Goal: Task Accomplishment & Management: Use online tool/utility

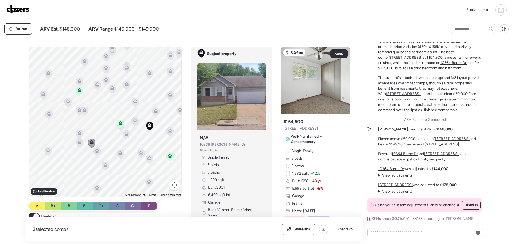
click at [17, 11] on img at bounding box center [17, 9] width 23 height 9
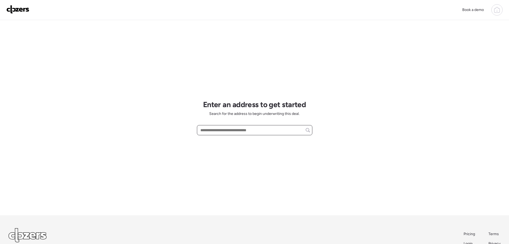
click at [217, 131] on input "text" at bounding box center [255, 129] width 111 height 7
paste input "**********"
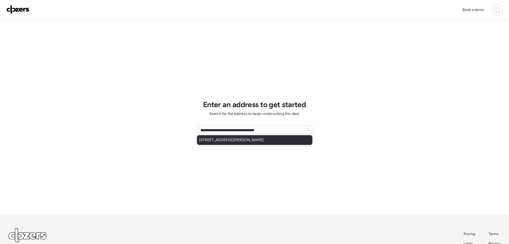
click at [218, 138] on span "[STREET_ADDRESS][PERSON_NAME]" at bounding box center [231, 139] width 65 height 5
type input "**********"
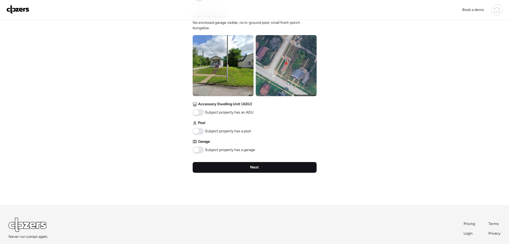
click at [251, 169] on span "Next" at bounding box center [254, 166] width 9 height 5
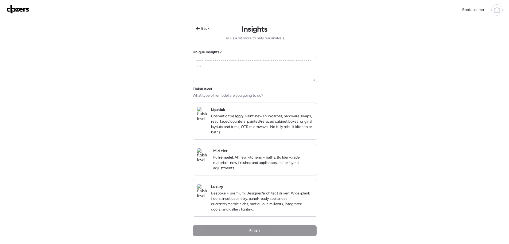
click at [225, 111] on h2 "Lipstick" at bounding box center [218, 109] width 14 height 5
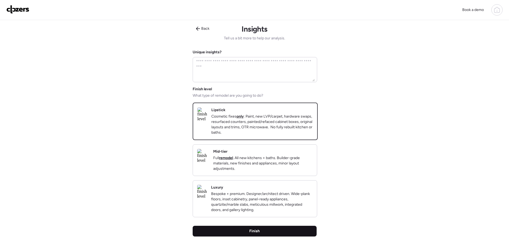
click at [256, 233] on span "Finish" at bounding box center [255, 230] width 10 height 5
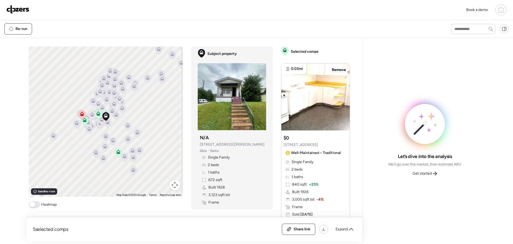
click at [34, 208] on span at bounding box center [34, 204] width 11 height 7
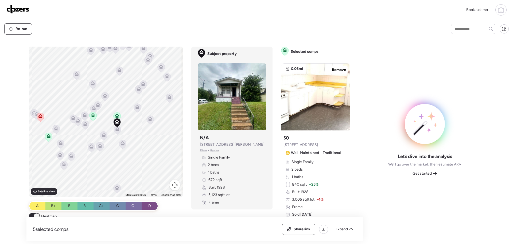
drag, startPoint x: 103, startPoint y: 136, endPoint x: 90, endPoint y: 156, distance: 23.7
click at [92, 169] on div "To activate drag with keyboard, press Alt + Enter. Once in keyboard drag state,…" at bounding box center [106, 122] width 154 height 150
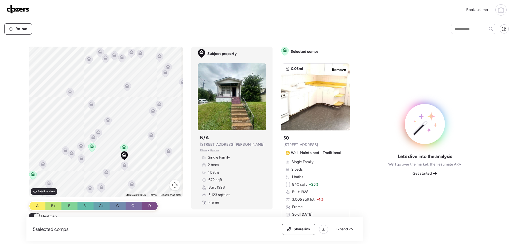
drag, startPoint x: 92, startPoint y: 118, endPoint x: 95, endPoint y: 153, distance: 34.9
click at [95, 153] on div "To activate drag with keyboard, press Alt + Enter. Once in keyboard drag state,…" at bounding box center [106, 122] width 154 height 150
click at [123, 167] on icon at bounding box center [124, 166] width 3 height 2
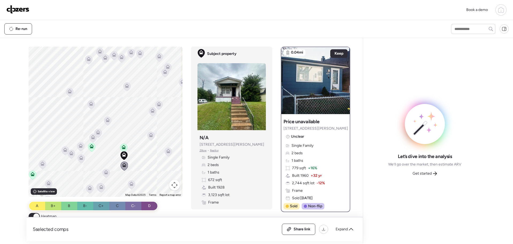
click at [122, 147] on icon at bounding box center [123, 148] width 3 height 2
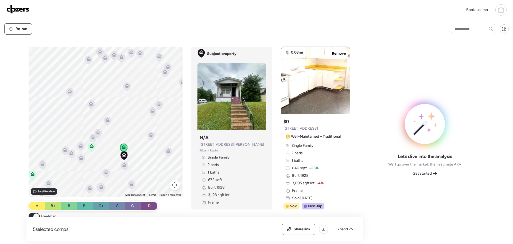
click at [90, 147] on icon at bounding box center [91, 147] width 3 height 2
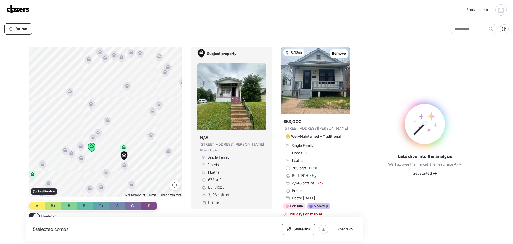
click at [31, 172] on icon at bounding box center [32, 173] width 4 height 2
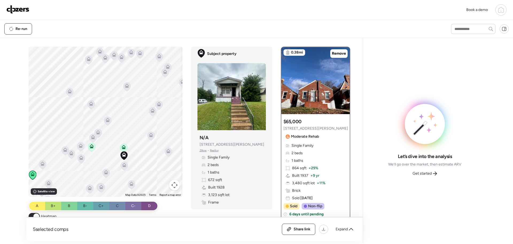
click at [79, 160] on icon at bounding box center [81, 158] width 7 height 9
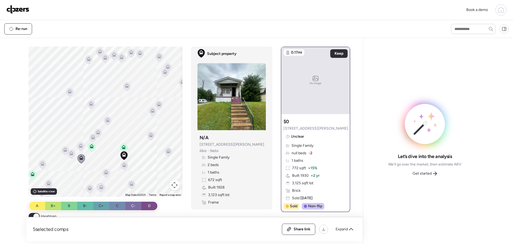
click at [70, 154] on icon at bounding box center [71, 154] width 3 height 2
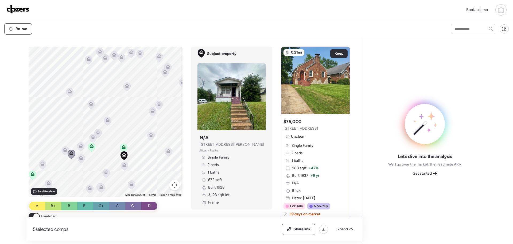
click at [63, 151] on icon at bounding box center [64, 151] width 3 height 2
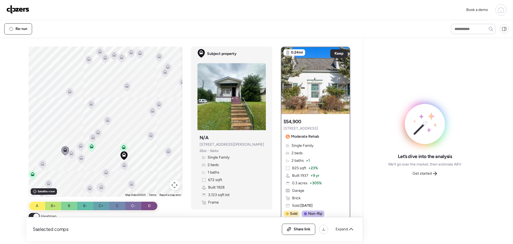
click at [80, 145] on icon at bounding box center [81, 145] width 4 height 4
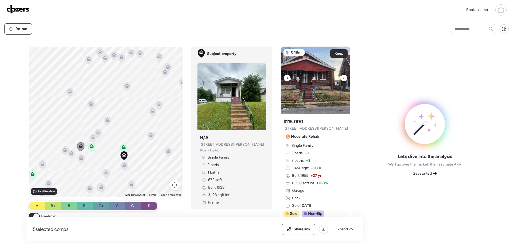
click at [341, 78] on div at bounding box center [344, 78] width 6 height 6
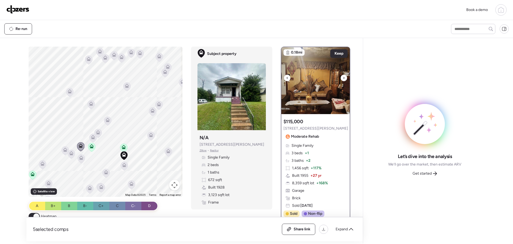
click at [341, 78] on div at bounding box center [344, 78] width 6 height 6
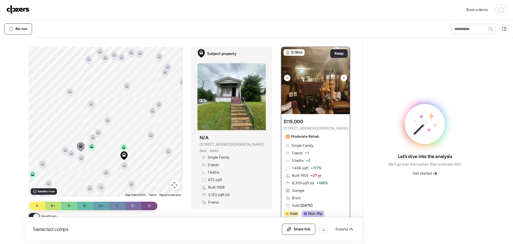
click at [341, 78] on div at bounding box center [344, 78] width 6 height 6
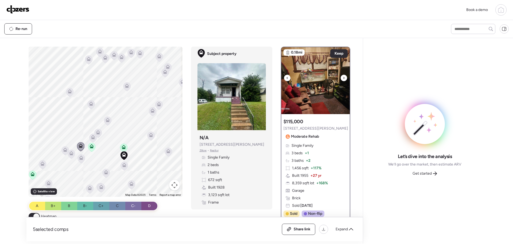
click at [341, 78] on div at bounding box center [344, 78] width 6 height 6
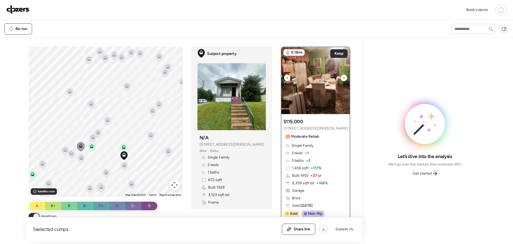
click at [341, 78] on div at bounding box center [344, 78] width 6 height 6
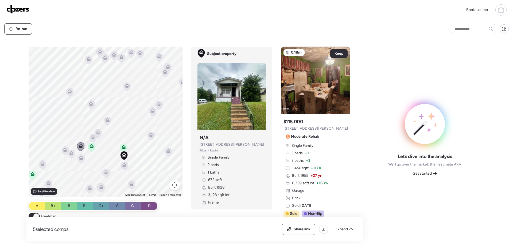
click at [89, 137] on icon at bounding box center [92, 137] width 7 height 9
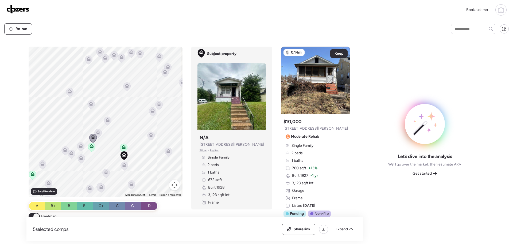
click at [96, 131] on icon at bounding box center [98, 132] width 4 height 4
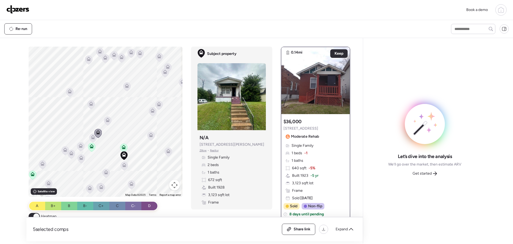
click at [106, 121] on icon at bounding box center [107, 121] width 3 height 2
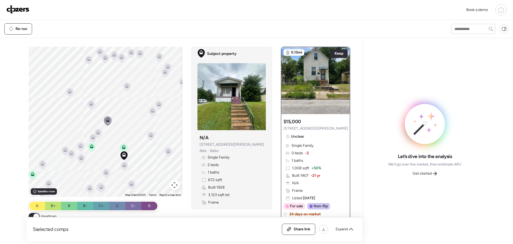
click at [149, 135] on icon at bounding box center [151, 134] width 4 height 2
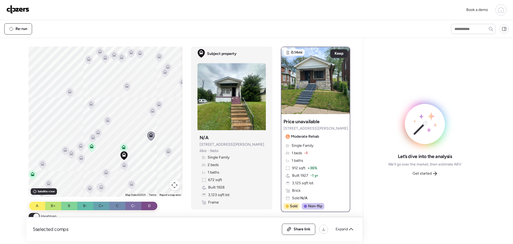
click at [151, 112] on icon at bounding box center [152, 112] width 3 height 2
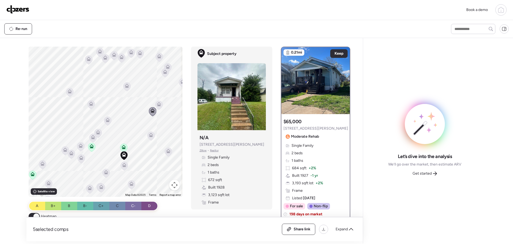
click at [157, 106] on icon at bounding box center [158, 105] width 3 height 2
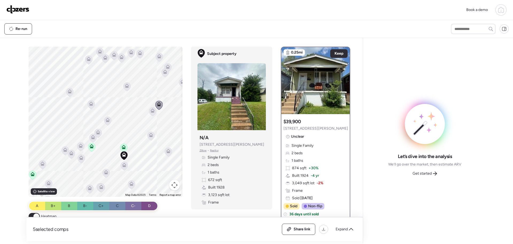
click at [129, 87] on icon at bounding box center [126, 86] width 7 height 9
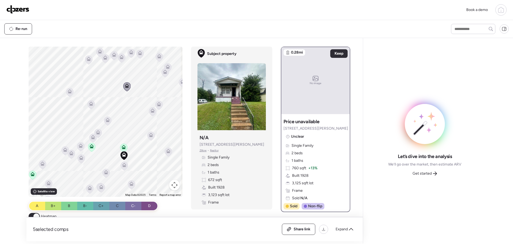
click at [163, 74] on icon at bounding box center [164, 73] width 3 height 2
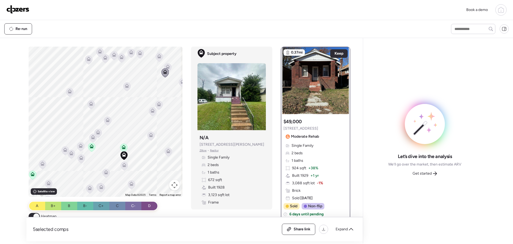
click at [168, 67] on icon at bounding box center [168, 65] width 4 height 2
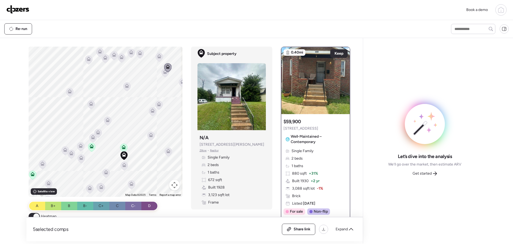
click at [157, 56] on icon at bounding box center [159, 56] width 4 height 4
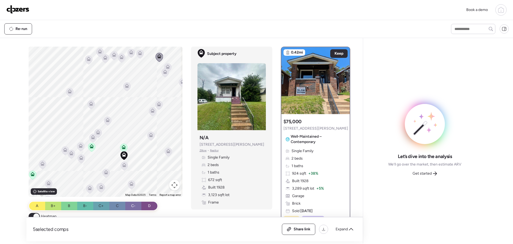
click at [138, 55] on icon at bounding box center [139, 54] width 3 height 2
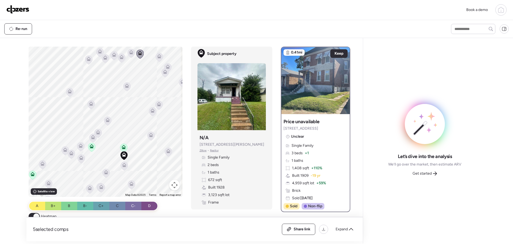
click at [122, 164] on div "To activate drag with keyboard, press Alt + Enter. Once in keyboard drag state,…" at bounding box center [106, 122] width 154 height 150
click at [104, 173] on icon at bounding box center [105, 173] width 3 height 2
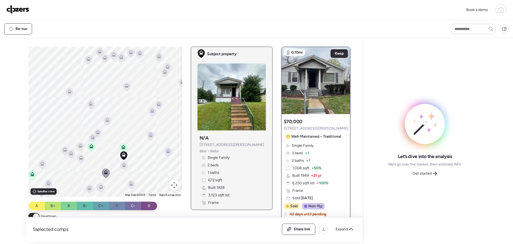
click at [100, 186] on icon at bounding box center [101, 187] width 4 height 4
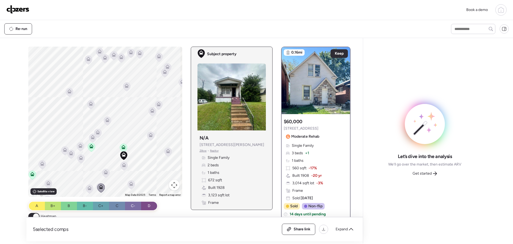
click at [96, 186] on icon at bounding box center [99, 187] width 7 height 9
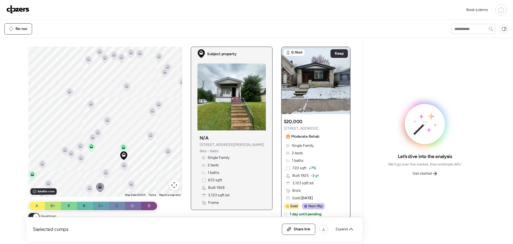
click at [86, 188] on icon at bounding box center [89, 188] width 7 height 9
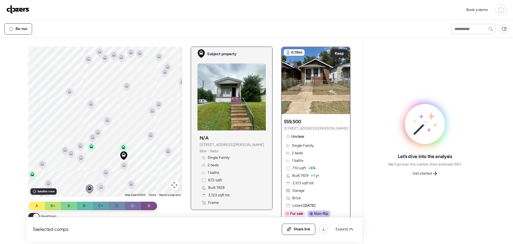
click at [79, 158] on icon at bounding box center [81, 157] width 4 height 4
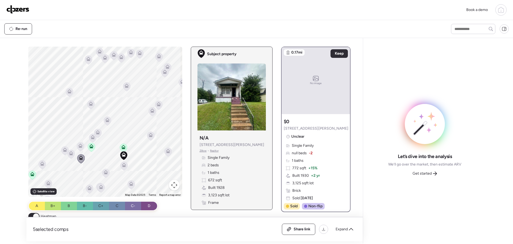
click at [69, 155] on icon at bounding box center [70, 153] width 7 height 9
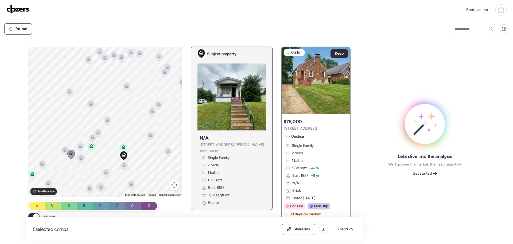
click at [63, 151] on icon at bounding box center [65, 149] width 4 height 4
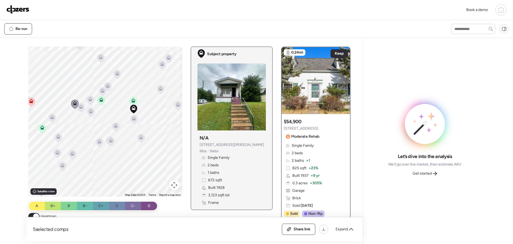
drag, startPoint x: 87, startPoint y: 128, endPoint x: 91, endPoint y: 101, distance: 26.7
click at [91, 101] on div "To activate drag with keyboard, press Alt + Enter. Once in keyboard drag state,…" at bounding box center [105, 122] width 154 height 150
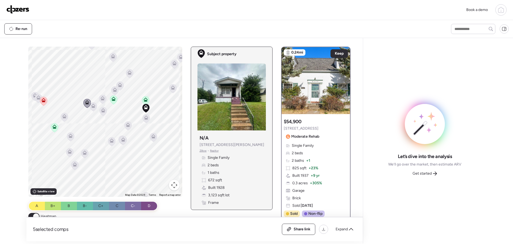
drag, startPoint x: 88, startPoint y: 126, endPoint x: 87, endPoint y: 155, distance: 29.2
click at [91, 125] on div "To activate drag with keyboard, press Alt + Enter. Once in keyboard drag state,…" at bounding box center [105, 122] width 154 height 150
click at [87, 152] on icon at bounding box center [88, 153] width 3 height 2
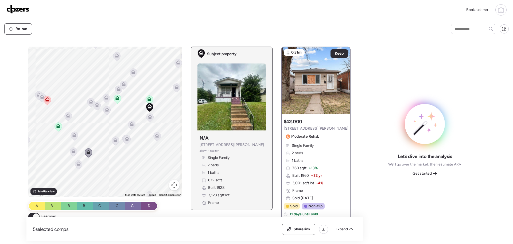
click at [77, 164] on icon at bounding box center [78, 165] width 3 height 2
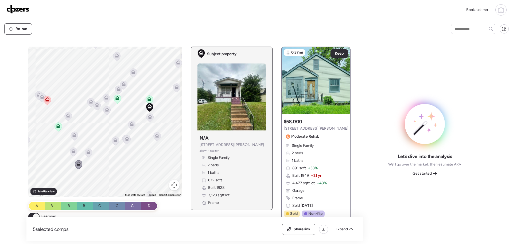
click at [73, 152] on icon at bounding box center [73, 152] width 3 height 2
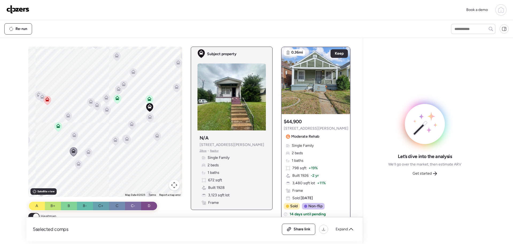
click at [72, 136] on icon at bounding box center [73, 136] width 3 height 2
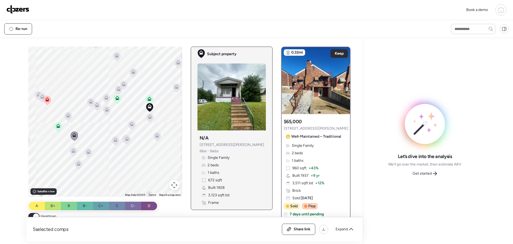
click at [45, 101] on icon at bounding box center [47, 100] width 7 height 9
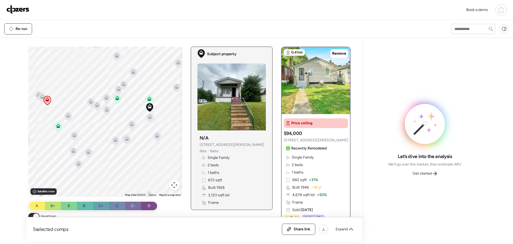
click at [40, 96] on icon at bounding box center [42, 95] width 4 height 2
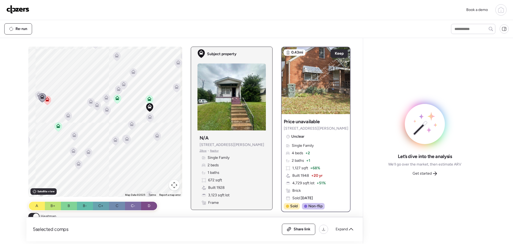
click at [32, 93] on div "To activate drag with keyboard, press Alt + Enter. Once in keyboard drag state,…" at bounding box center [105, 122] width 154 height 150
click at [56, 126] on icon at bounding box center [57, 127] width 3 height 2
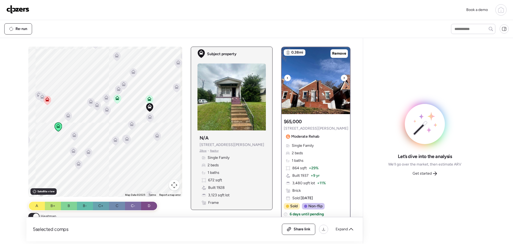
click at [343, 77] on icon at bounding box center [344, 78] width 2 height 6
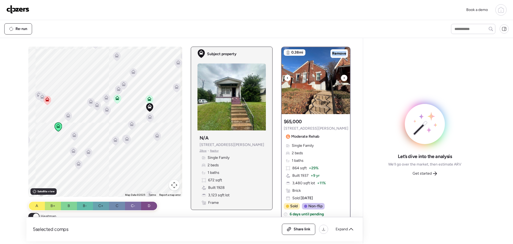
click at [343, 77] on icon at bounding box center [344, 78] width 2 height 6
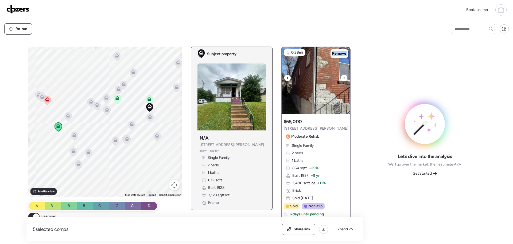
click at [343, 77] on icon at bounding box center [344, 78] width 2 height 6
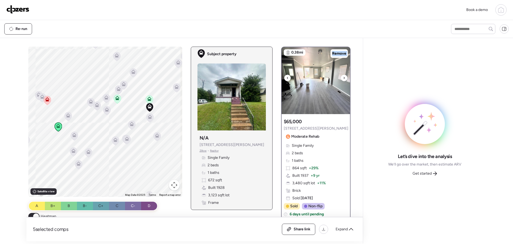
click at [343, 77] on icon at bounding box center [344, 78] width 2 height 6
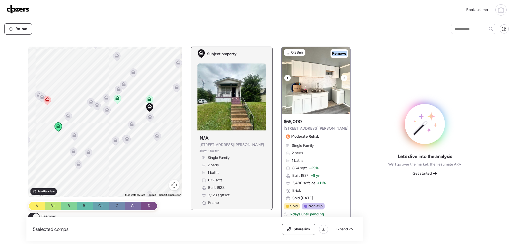
click at [343, 77] on icon at bounding box center [344, 78] width 2 height 6
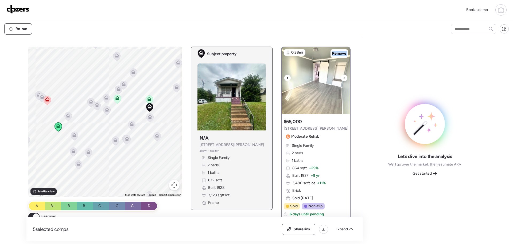
click at [343, 77] on icon at bounding box center [344, 78] width 2 height 6
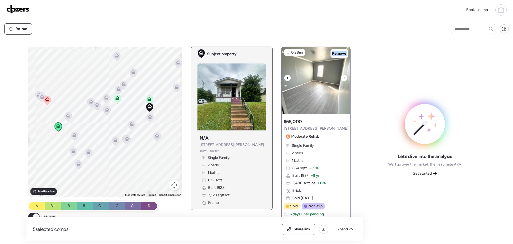
click at [343, 77] on icon at bounding box center [344, 78] width 2 height 6
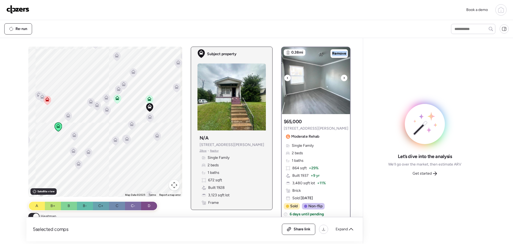
click at [343, 77] on icon at bounding box center [344, 78] width 2 height 6
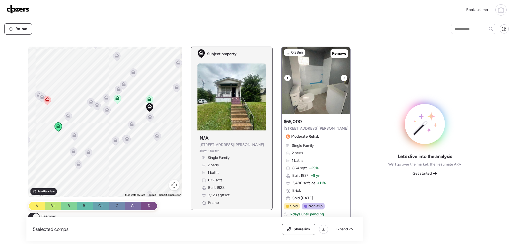
click at [343, 77] on icon at bounding box center [344, 78] width 2 height 6
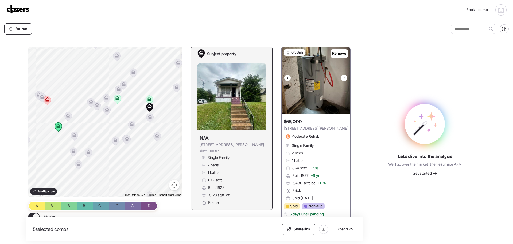
click at [344, 78] on icon at bounding box center [344, 78] width 1 height 2
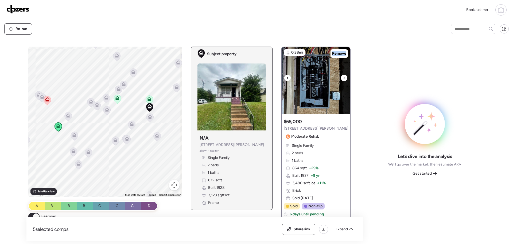
click at [344, 78] on icon at bounding box center [344, 78] width 1 height 2
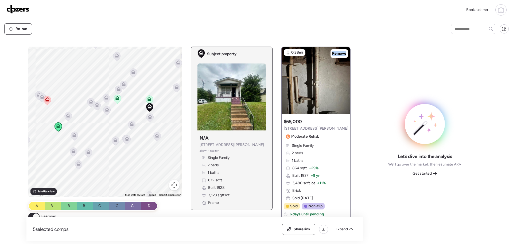
click at [150, 95] on icon at bounding box center [149, 99] width 7 height 9
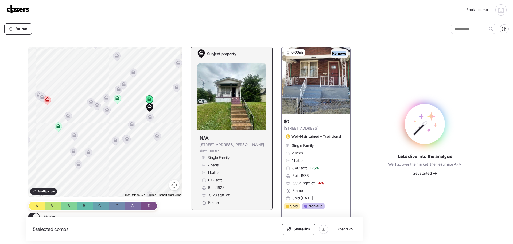
click at [332, 53] on span "Remove" at bounding box center [339, 53] width 14 height 5
click at [115, 99] on icon at bounding box center [117, 98] width 4 height 4
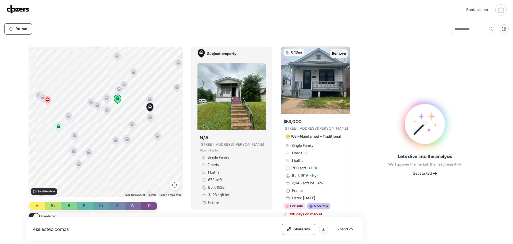
click at [340, 55] on span "Remove" at bounding box center [339, 53] width 14 height 5
click at [105, 110] on icon at bounding box center [107, 109] width 4 height 4
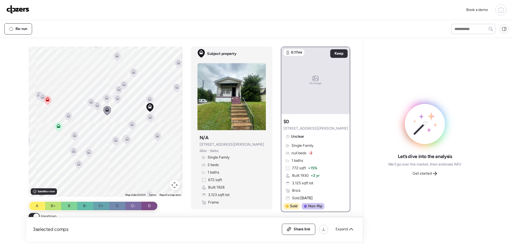
click at [105, 98] on icon at bounding box center [106, 99] width 3 height 2
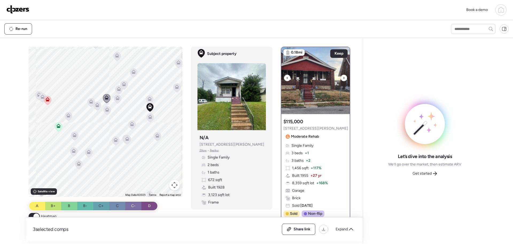
click at [341, 77] on div at bounding box center [344, 78] width 6 height 6
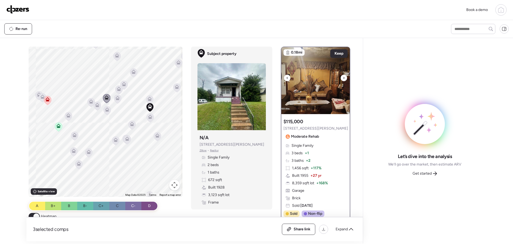
click at [343, 77] on icon at bounding box center [344, 78] width 2 height 6
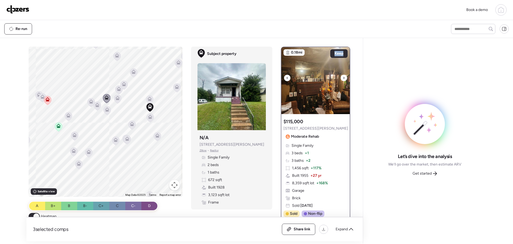
click at [343, 77] on icon at bounding box center [344, 78] width 2 height 6
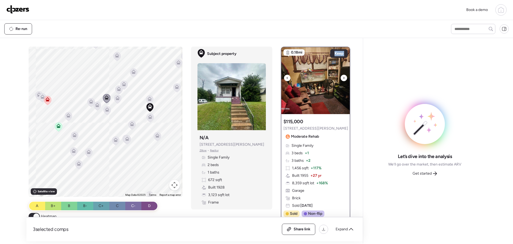
click at [343, 77] on icon at bounding box center [344, 78] width 2 height 6
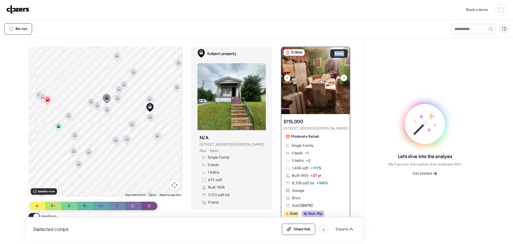
click at [343, 77] on icon at bounding box center [344, 78] width 2 height 6
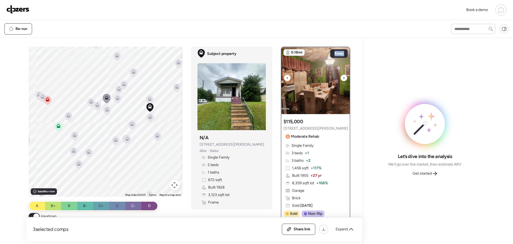
click at [343, 77] on icon at bounding box center [344, 78] width 2 height 6
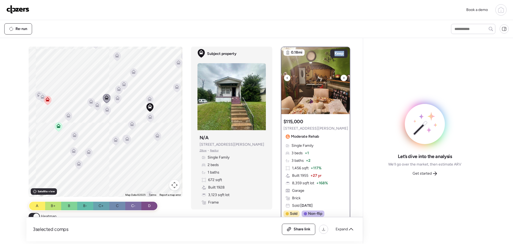
click at [343, 77] on icon at bounding box center [344, 78] width 2 height 6
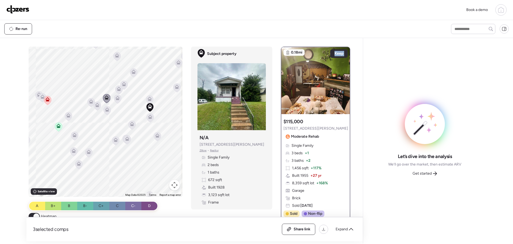
click at [89, 103] on icon at bounding box center [91, 101] width 4 height 4
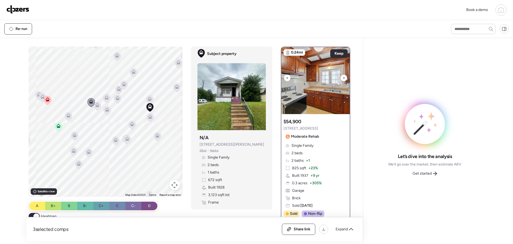
click at [341, 79] on div at bounding box center [344, 78] width 6 height 6
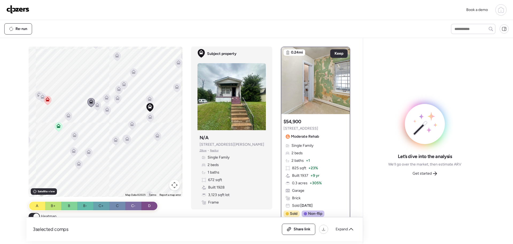
click at [130, 71] on icon at bounding box center [133, 72] width 7 height 9
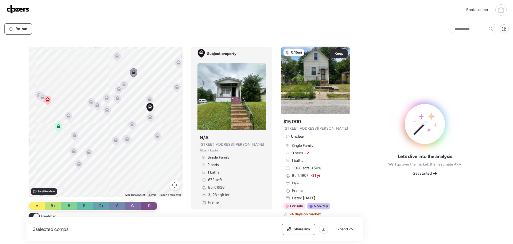
click at [116, 58] on icon at bounding box center [116, 56] width 7 height 9
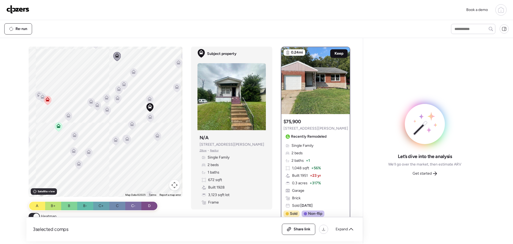
click at [335, 56] on span "Keep" at bounding box center [339, 53] width 9 height 5
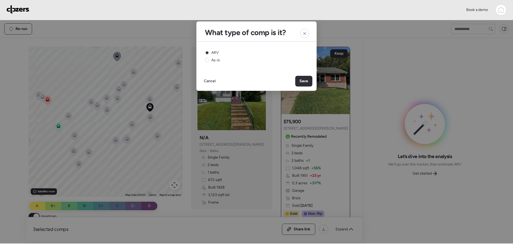
click at [303, 81] on span "Save" at bounding box center [304, 80] width 9 height 5
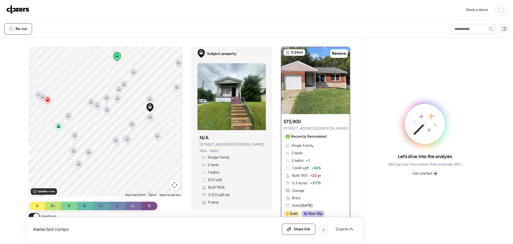
click at [59, 124] on icon at bounding box center [58, 126] width 7 height 9
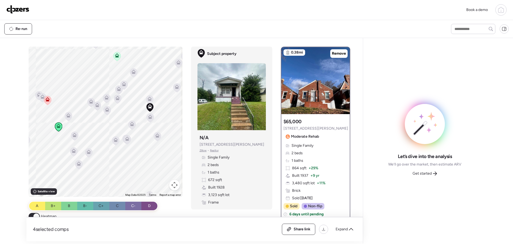
click at [46, 101] on icon at bounding box center [47, 100] width 3 height 2
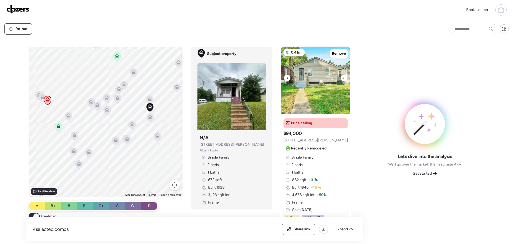
click at [343, 79] on icon at bounding box center [344, 78] width 2 height 6
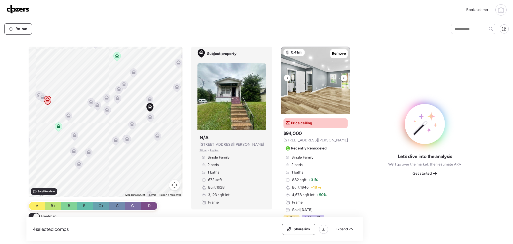
click at [343, 79] on icon at bounding box center [344, 78] width 2 height 6
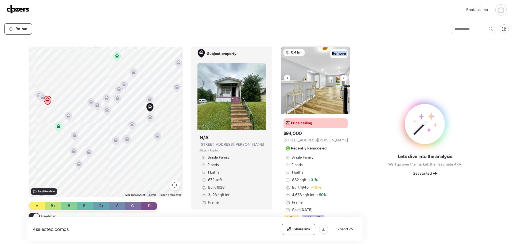
click at [343, 79] on icon at bounding box center [344, 78] width 2 height 6
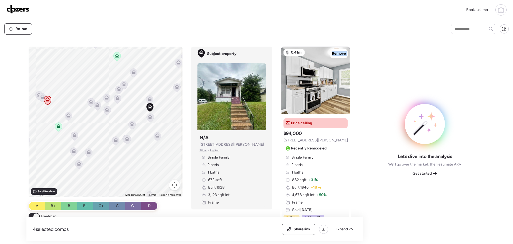
click at [122, 86] on icon at bounding box center [123, 85] width 3 height 2
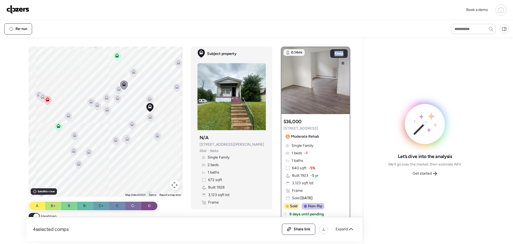
click at [132, 72] on icon at bounding box center [134, 72] width 4 height 4
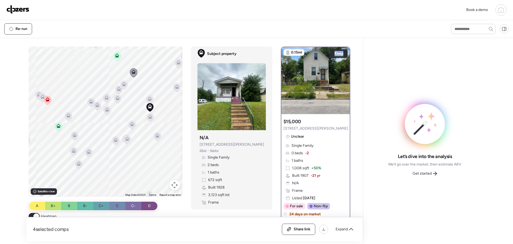
click at [117, 87] on icon at bounding box center [119, 89] width 4 height 4
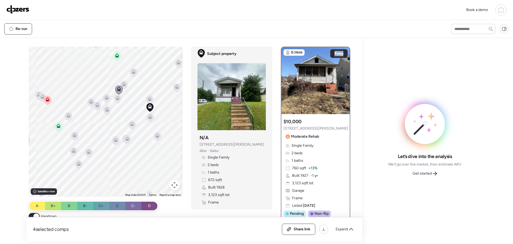
click at [116, 103] on icon at bounding box center [117, 98] width 7 height 9
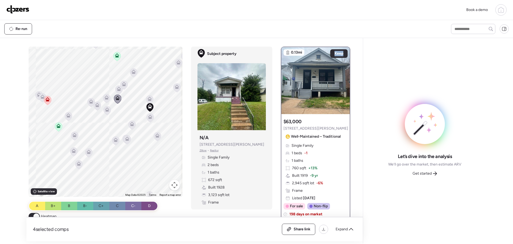
click at [103, 112] on icon at bounding box center [106, 110] width 7 height 9
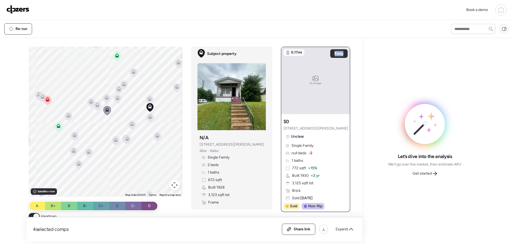
click at [104, 99] on icon at bounding box center [106, 98] width 7 height 9
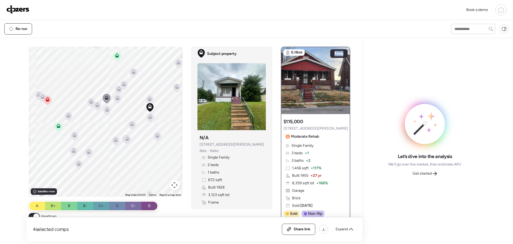
click at [117, 97] on icon at bounding box center [118, 97] width 4 height 2
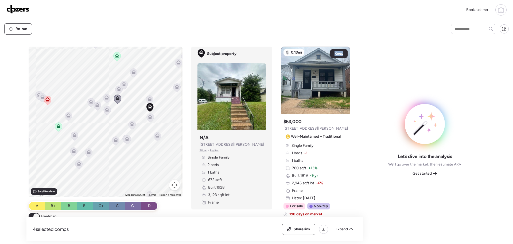
click at [90, 102] on icon at bounding box center [90, 103] width 3 height 2
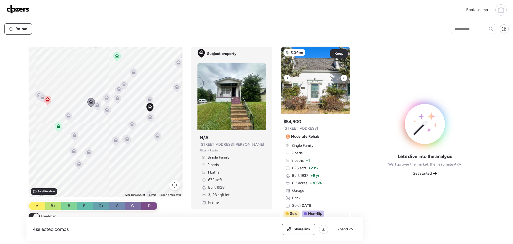
click at [343, 78] on icon at bounding box center [344, 78] width 2 height 6
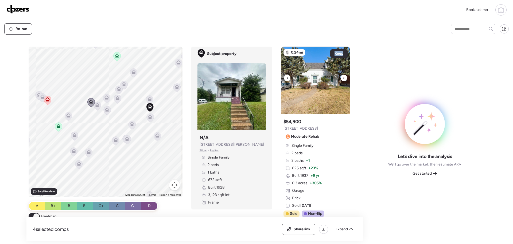
click at [343, 78] on icon at bounding box center [344, 78] width 2 height 6
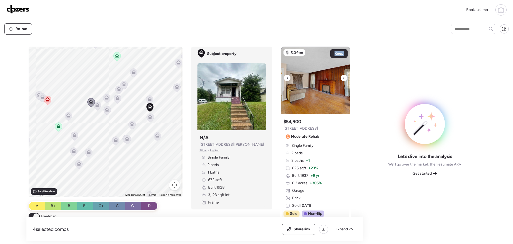
click at [343, 78] on icon at bounding box center [344, 78] width 2 height 6
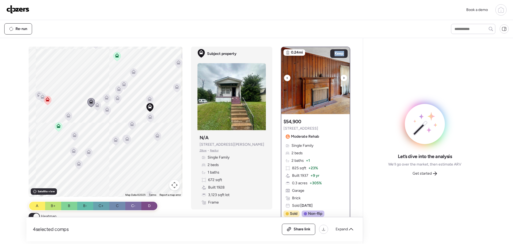
click at [343, 78] on icon at bounding box center [344, 78] width 2 height 6
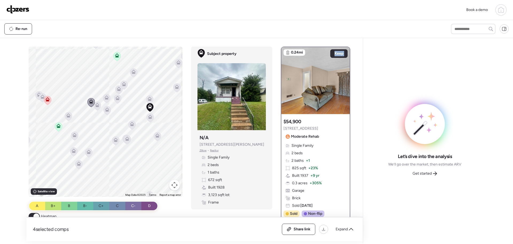
click at [66, 118] on icon at bounding box center [68, 116] width 7 height 9
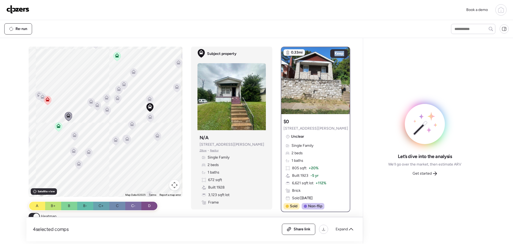
click at [72, 135] on icon at bounding box center [74, 135] width 4 height 4
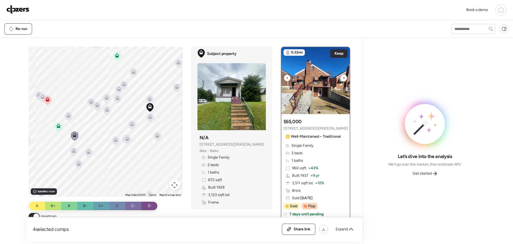
click at [343, 78] on icon at bounding box center [344, 78] width 2 height 6
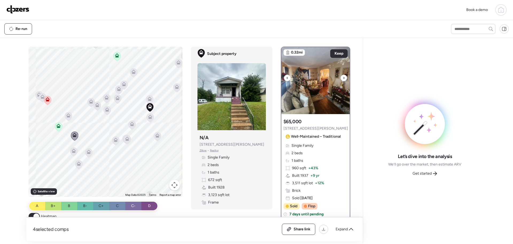
click at [343, 78] on icon at bounding box center [344, 78] width 2 height 6
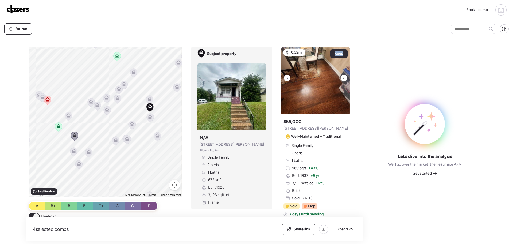
click at [343, 78] on icon at bounding box center [344, 78] width 2 height 6
click at [72, 151] on icon at bounding box center [74, 149] width 4 height 2
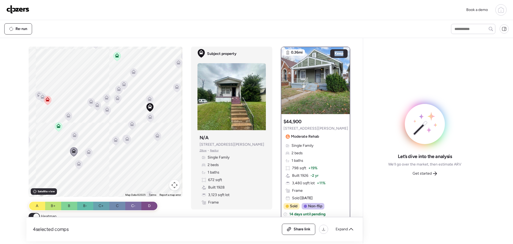
click at [77, 166] on icon at bounding box center [78, 164] width 7 height 9
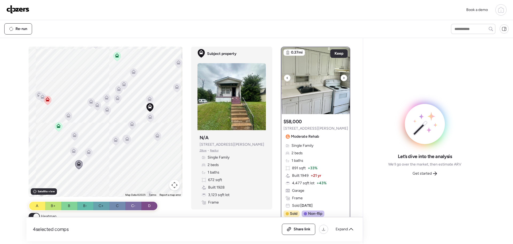
click at [343, 80] on div at bounding box center [344, 78] width 6 height 6
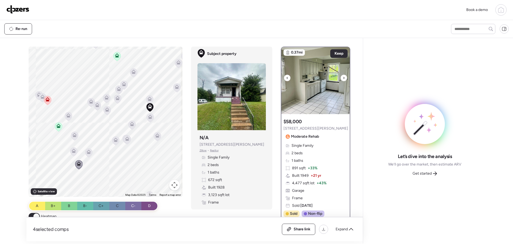
click at [343, 80] on div at bounding box center [344, 78] width 6 height 6
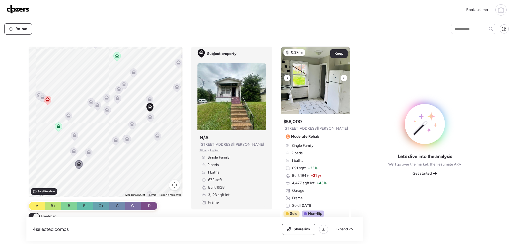
click at [343, 80] on div at bounding box center [344, 78] width 6 height 6
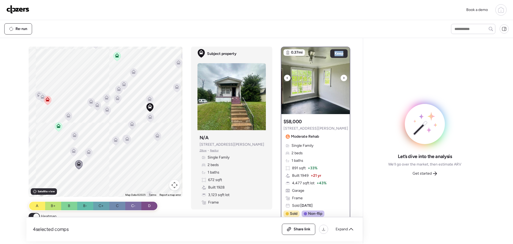
click at [343, 80] on div at bounding box center [344, 78] width 6 height 6
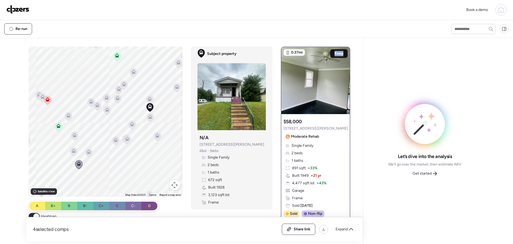
click at [339, 52] on span "Keep" at bounding box center [339, 53] width 9 height 5
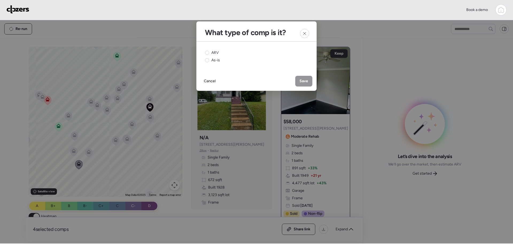
drag, startPoint x: 218, startPoint y: 53, endPoint x: 223, endPoint y: 53, distance: 5.1
click at [221, 53] on div "ARV As-is" at bounding box center [256, 56] width 103 height 13
click at [206, 51] on circle at bounding box center [207, 53] width 4 height 4
click at [302, 80] on span "Save" at bounding box center [304, 80] width 9 height 5
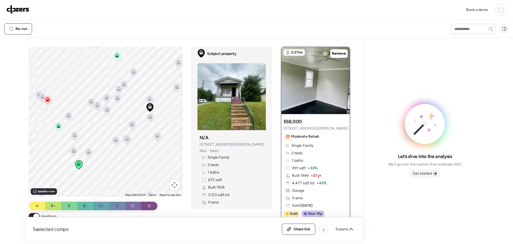
click at [424, 174] on span "Get started" at bounding box center [422, 173] width 19 height 5
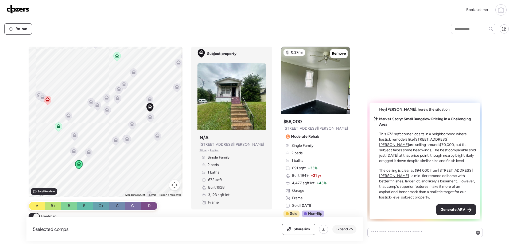
click at [343, 228] on span "Expand" at bounding box center [342, 228] width 12 height 5
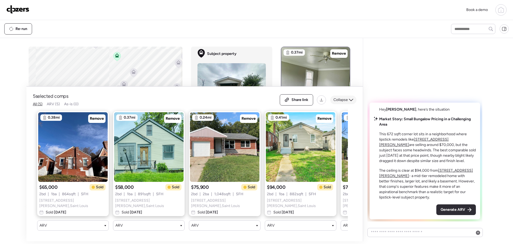
click at [339, 102] on span "Collapse" at bounding box center [341, 99] width 14 height 5
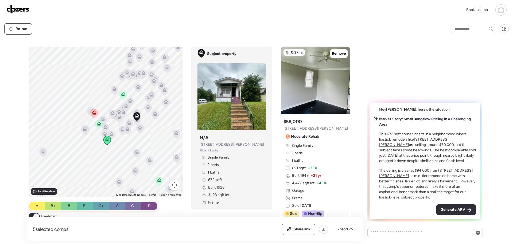
click at [157, 180] on icon at bounding box center [159, 179] width 4 height 2
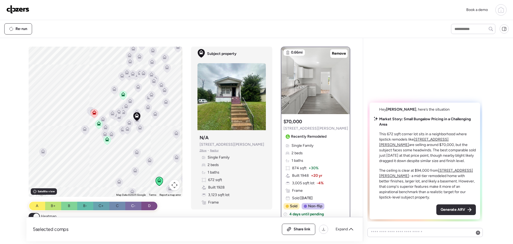
click at [336, 54] on span "Remove" at bounding box center [339, 53] width 14 height 5
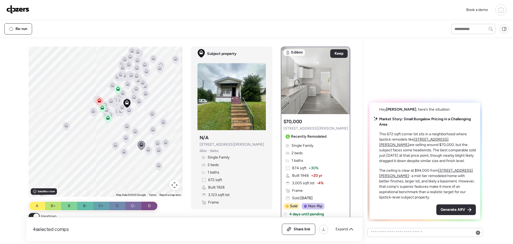
drag, startPoint x: 152, startPoint y: 145, endPoint x: 137, endPoint y: 120, distance: 28.8
click at [137, 120] on div "To activate drag with keyboard, press Alt + Enter. Once in keyboard drag state,…" at bounding box center [106, 122] width 154 height 150
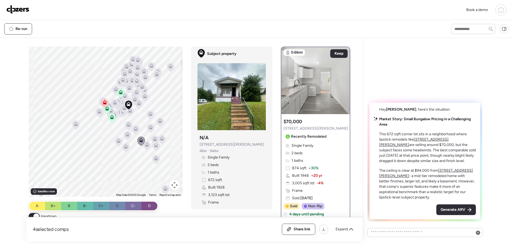
click at [103, 103] on icon at bounding box center [105, 102] width 4 height 4
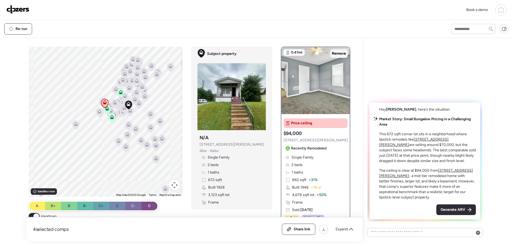
click at [337, 52] on span "Remove" at bounding box center [339, 53] width 14 height 5
click at [347, 229] on span "Expand" at bounding box center [342, 228] width 12 height 5
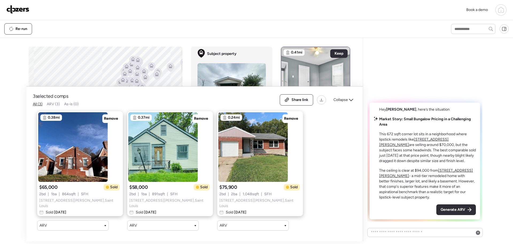
drag, startPoint x: 441, startPoint y: 72, endPoint x: 443, endPoint y: 76, distance: 5.3
click at [441, 72] on div "Hey [PERSON_NAME] , here’s the situation Market Story: Small Bungalow Pricing i…" at bounding box center [425, 131] width 115 height 179
click at [401, 234] on textarea at bounding box center [425, 231] width 111 height 7
type textarea "**********"
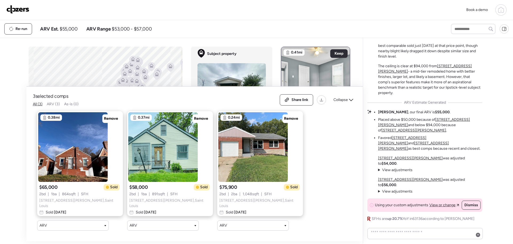
click at [14, 12] on img at bounding box center [17, 9] width 23 height 9
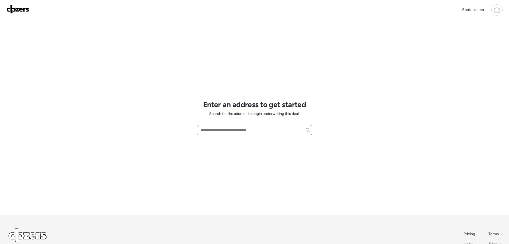
click at [222, 130] on input "text" at bounding box center [255, 129] width 111 height 7
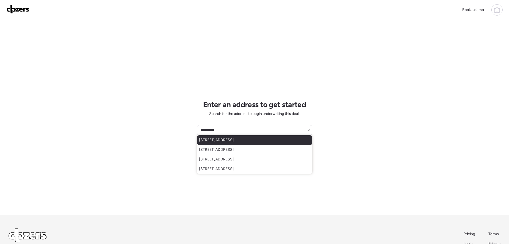
click at [228, 139] on span "[STREET_ADDRESS]" at bounding box center [216, 139] width 35 height 5
type input "**********"
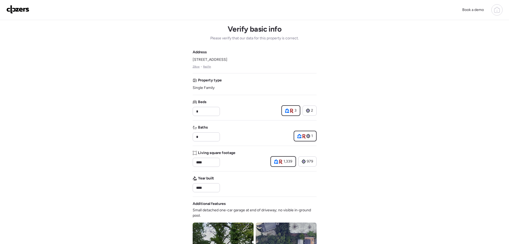
click at [228, 60] on span "[STREET_ADDRESS]" at bounding box center [210, 59] width 35 height 5
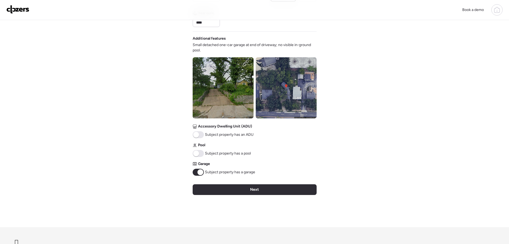
scroll to position [214, 0]
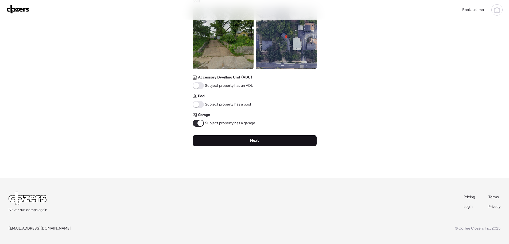
click at [242, 142] on div "Next" at bounding box center [255, 140] width 124 height 11
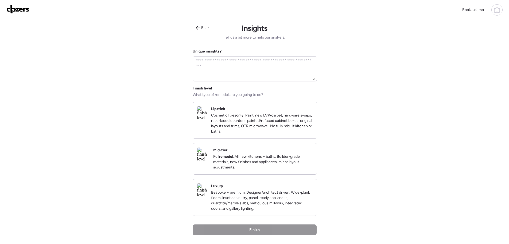
scroll to position [0, 0]
click at [277, 135] on p "Cosmetic fixes only : Paint, new LVP/carpet, hardware swaps, resurfaced counter…" at bounding box center [262, 123] width 102 height 21
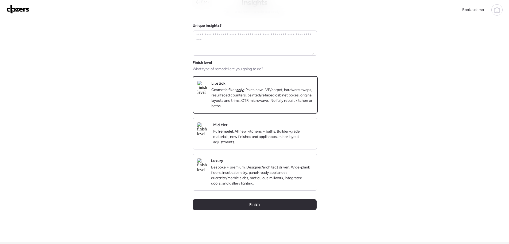
scroll to position [80, 0]
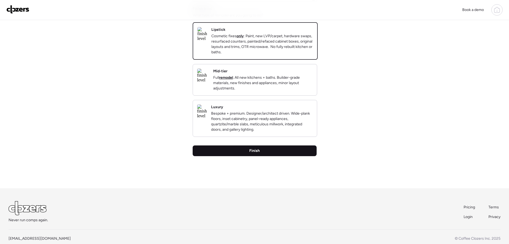
click at [262, 156] on div "Finish" at bounding box center [255, 150] width 124 height 11
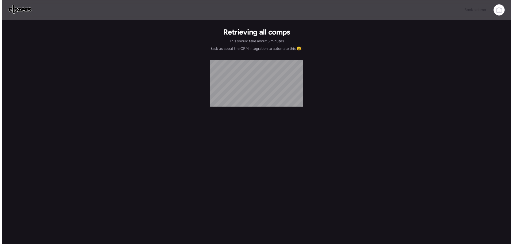
scroll to position [0, 0]
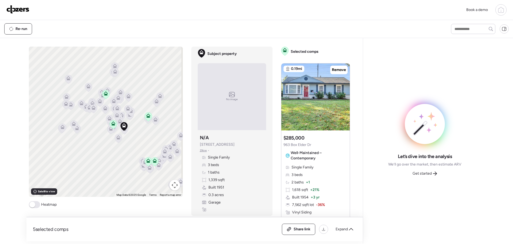
drag, startPoint x: 105, startPoint y: 140, endPoint x: 124, endPoint y: 149, distance: 21.4
click at [124, 149] on div "To activate drag with keyboard, press Alt + Enter. Once in keyboard drag state,…" at bounding box center [106, 122] width 154 height 150
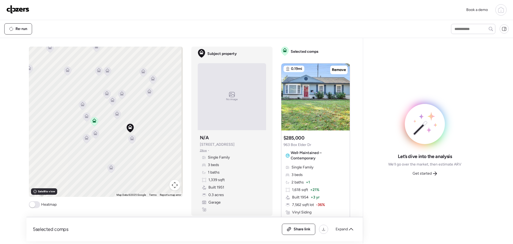
drag, startPoint x: 128, startPoint y: 126, endPoint x: 148, endPoint y: 139, distance: 24.4
click at [148, 139] on div "To activate drag with keyboard, press Alt + Enter. Once in keyboard drag state,…" at bounding box center [106, 122] width 154 height 150
click at [93, 121] on icon at bounding box center [94, 122] width 3 height 2
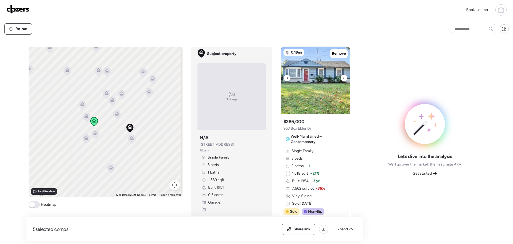
click at [343, 77] on icon at bounding box center [344, 78] width 2 height 6
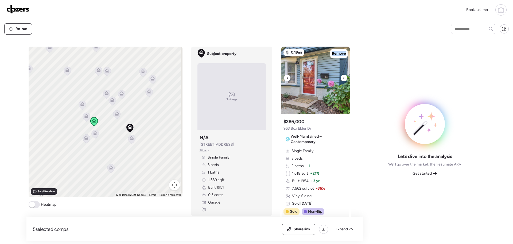
click at [343, 77] on icon at bounding box center [344, 78] width 2 height 6
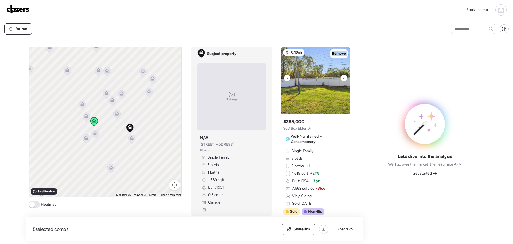
click at [343, 77] on icon at bounding box center [344, 78] width 2 height 6
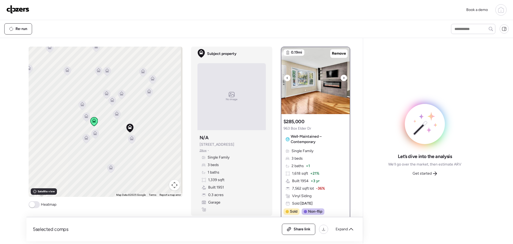
click at [343, 77] on icon at bounding box center [344, 78] width 2 height 6
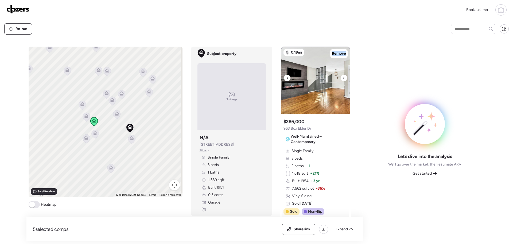
click at [343, 77] on icon at bounding box center [344, 78] width 2 height 6
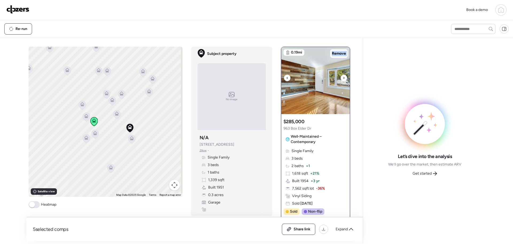
click at [343, 77] on icon at bounding box center [344, 78] width 2 height 6
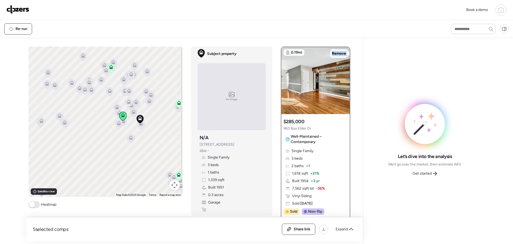
click at [111, 69] on icon at bounding box center [110, 68] width 3 height 2
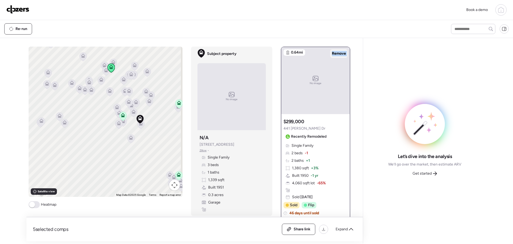
click at [339, 54] on span "Remove" at bounding box center [339, 53] width 14 height 5
click at [177, 103] on icon at bounding box center [178, 104] width 3 height 2
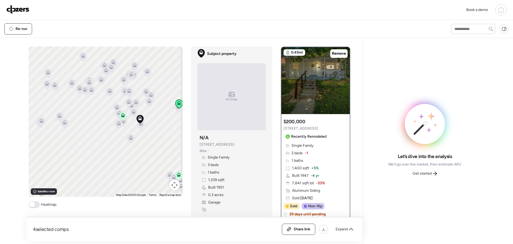
click at [35, 205] on span at bounding box center [34, 204] width 11 height 7
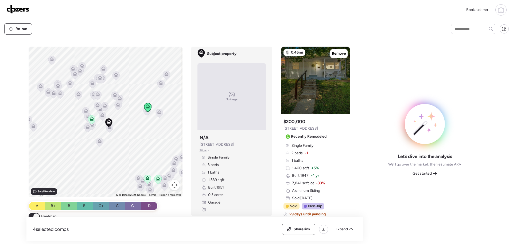
drag, startPoint x: 147, startPoint y: 152, endPoint x: 97, endPoint y: 156, distance: 49.6
click at [97, 156] on div "To activate drag with keyboard, press Alt + Enter. Once in keyboard drag state,…" at bounding box center [106, 122] width 154 height 150
click at [108, 129] on icon at bounding box center [109, 127] width 7 height 9
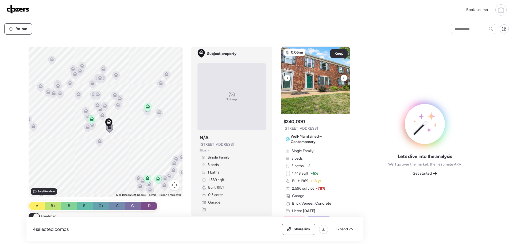
click at [344, 78] on div at bounding box center [344, 78] width 6 height 6
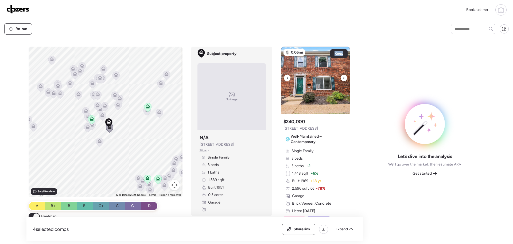
click at [344, 78] on div at bounding box center [344, 78] width 6 height 6
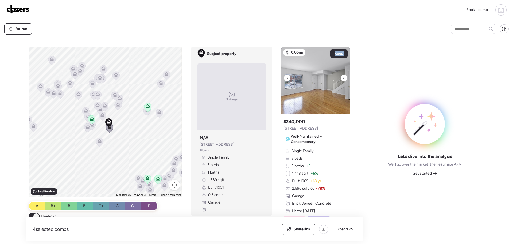
click at [344, 78] on div at bounding box center [344, 78] width 6 height 6
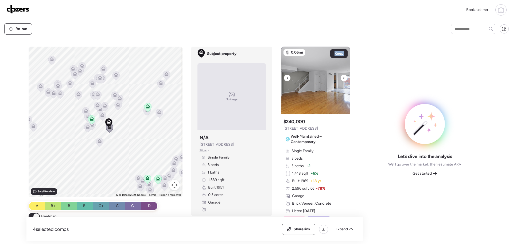
click at [344, 78] on div at bounding box center [344, 78] width 6 height 6
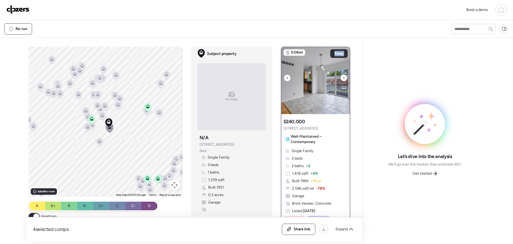
click at [344, 78] on div at bounding box center [344, 78] width 6 height 6
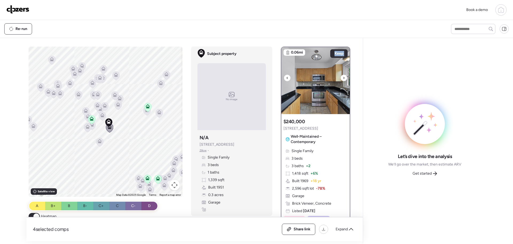
click at [344, 78] on div at bounding box center [344, 78] width 6 height 6
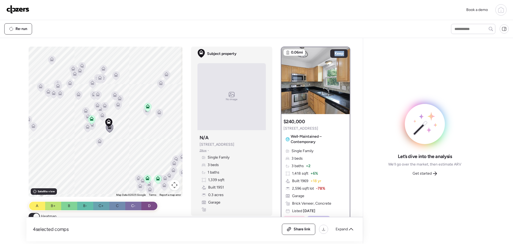
click at [98, 143] on icon at bounding box center [99, 142] width 3 height 2
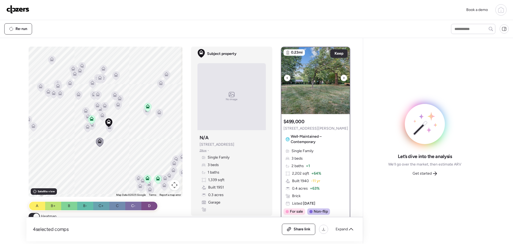
click at [343, 77] on icon at bounding box center [344, 78] width 2 height 6
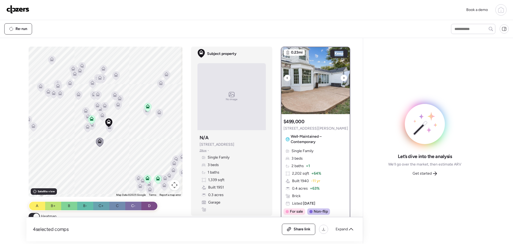
click at [343, 77] on icon at bounding box center [344, 78] width 2 height 6
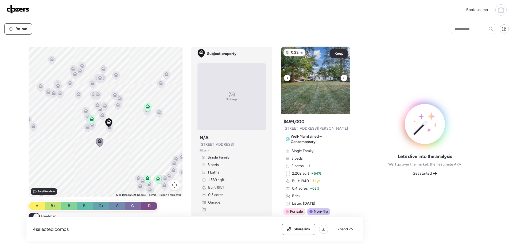
click at [343, 78] on icon at bounding box center [344, 78] width 2 height 6
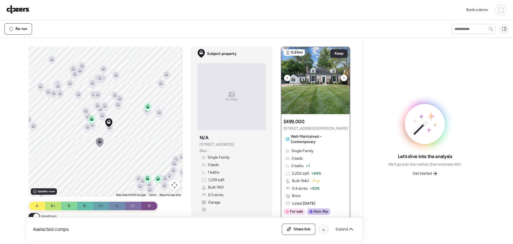
click at [343, 78] on icon at bounding box center [344, 78] width 2 height 6
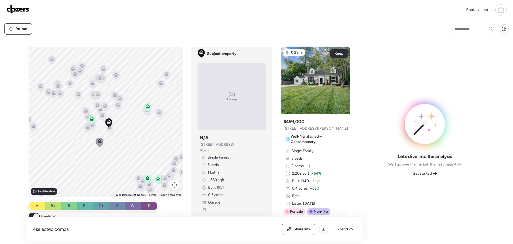
click at [92, 124] on icon at bounding box center [91, 119] width 7 height 9
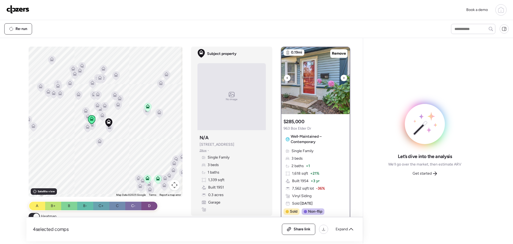
click at [343, 77] on div at bounding box center [344, 78] width 6 height 6
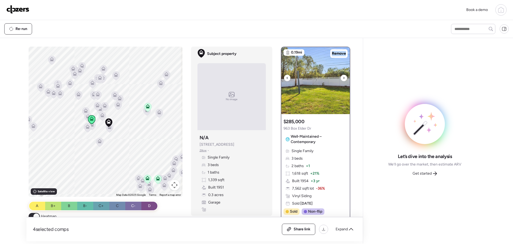
click at [343, 77] on div at bounding box center [344, 78] width 6 height 6
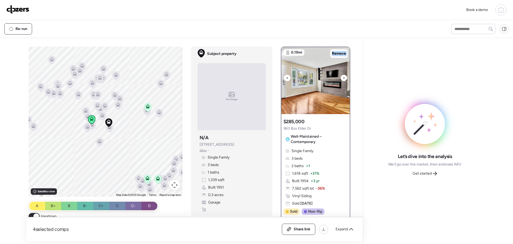
click at [343, 77] on div at bounding box center [344, 78] width 6 height 6
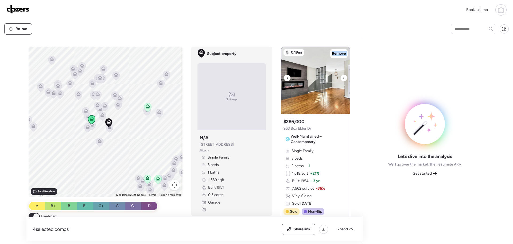
click at [343, 77] on div at bounding box center [344, 78] width 6 height 6
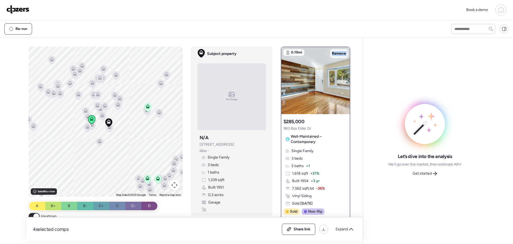
click at [91, 125] on icon at bounding box center [91, 126] width 3 height 2
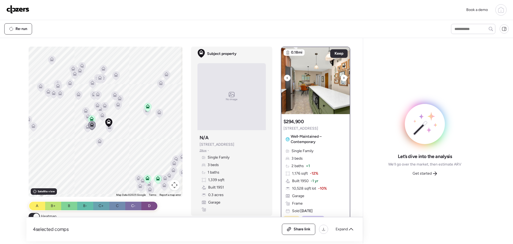
click at [343, 78] on icon at bounding box center [344, 78] width 2 height 6
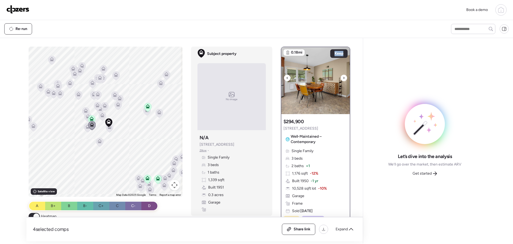
click at [343, 78] on icon at bounding box center [344, 78] width 2 height 6
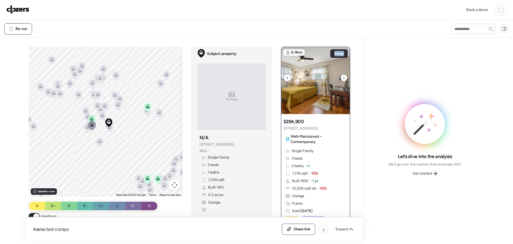
click at [343, 78] on icon at bounding box center [344, 78] width 2 height 6
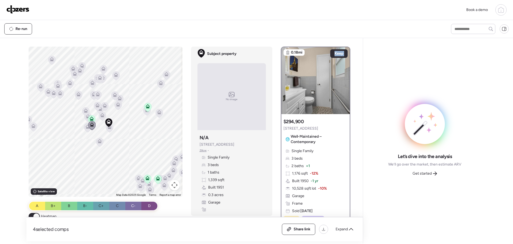
click at [88, 117] on icon at bounding box center [91, 119] width 7 height 9
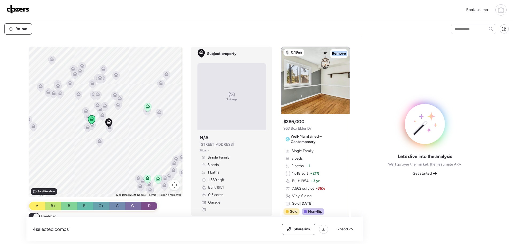
click at [86, 118] on icon at bounding box center [87, 117] width 3 height 2
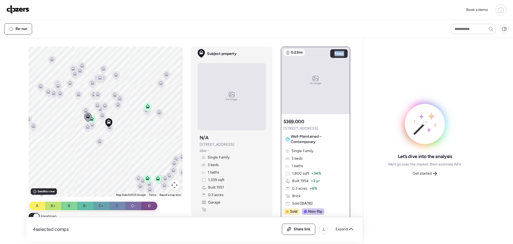
click at [84, 110] on icon at bounding box center [86, 109] width 4 height 2
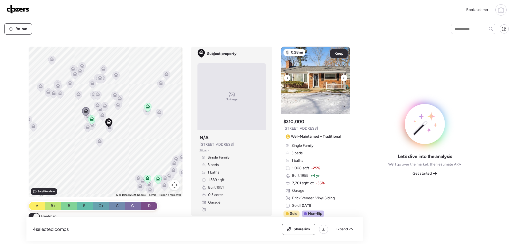
click at [343, 78] on icon at bounding box center [344, 78] width 2 height 6
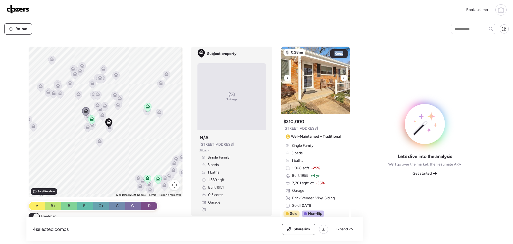
click at [343, 78] on icon at bounding box center [344, 78] width 2 height 6
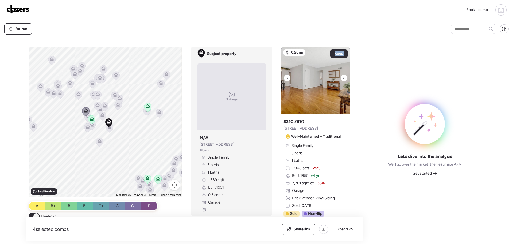
click at [343, 78] on icon at bounding box center [344, 78] width 2 height 6
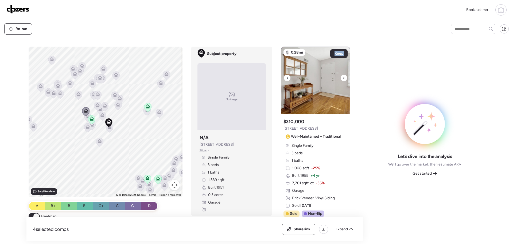
click at [343, 78] on icon at bounding box center [344, 78] width 2 height 6
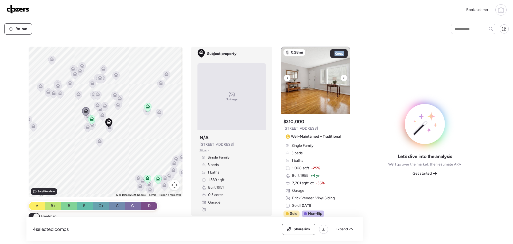
click at [343, 78] on icon at bounding box center [344, 78] width 2 height 6
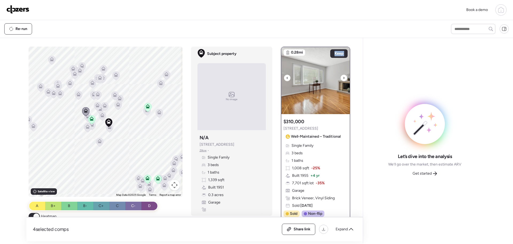
click at [343, 78] on icon at bounding box center [344, 78] width 2 height 6
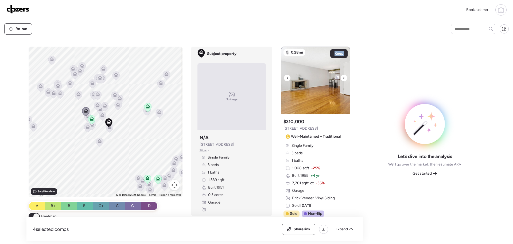
click at [343, 78] on icon at bounding box center [344, 78] width 2 height 6
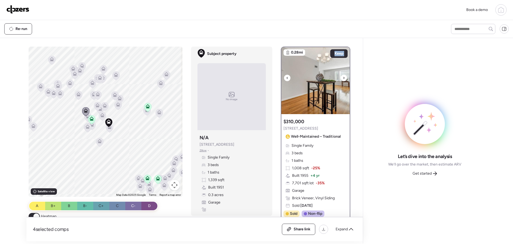
click at [343, 78] on icon at bounding box center [344, 78] width 2 height 6
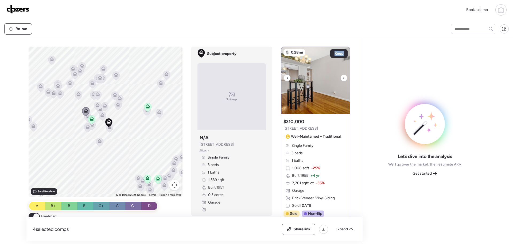
click at [343, 78] on icon at bounding box center [344, 78] width 2 height 6
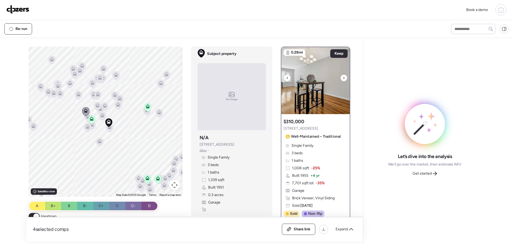
click at [343, 78] on icon at bounding box center [344, 78] width 2 height 6
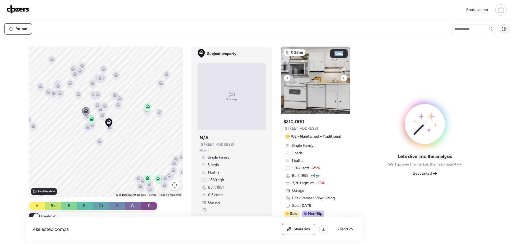
click at [343, 78] on icon at bounding box center [344, 78] width 2 height 6
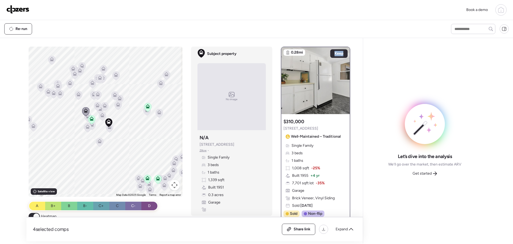
click at [95, 108] on icon at bounding box center [97, 106] width 7 height 9
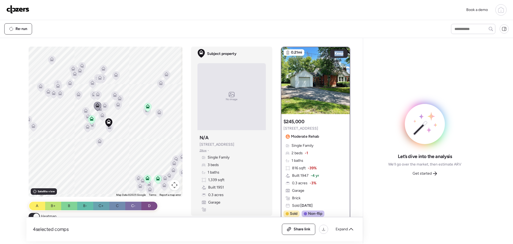
click at [100, 109] on icon at bounding box center [100, 108] width 4 height 4
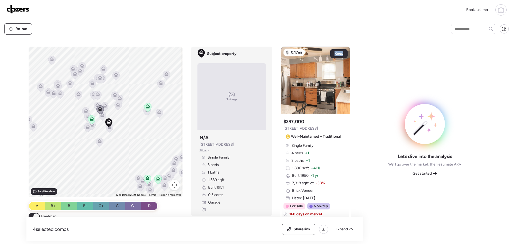
click at [105, 105] on icon at bounding box center [104, 106] width 7 height 9
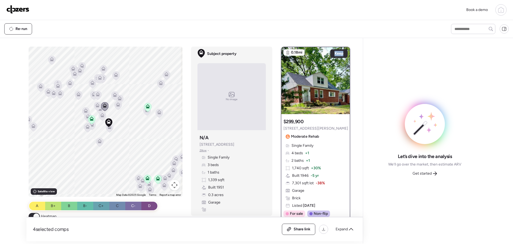
click at [101, 116] on icon at bounding box center [102, 116] width 3 height 2
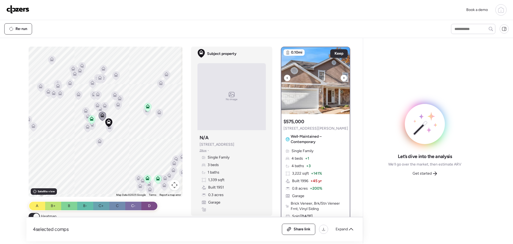
click at [341, 77] on div at bounding box center [344, 78] width 6 height 6
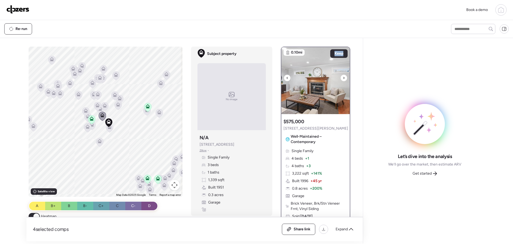
click at [341, 77] on div at bounding box center [344, 78] width 6 height 6
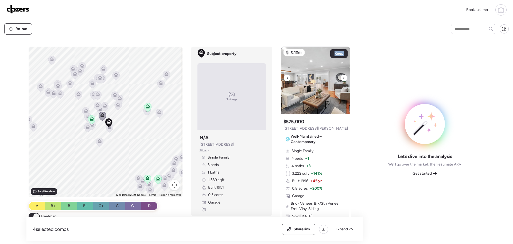
click at [341, 77] on div at bounding box center [344, 78] width 6 height 6
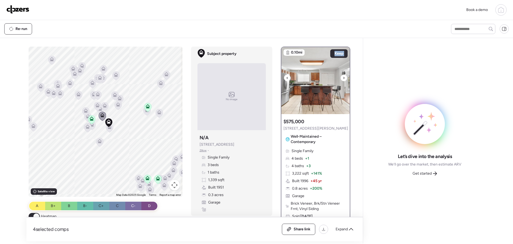
click at [341, 77] on div at bounding box center [344, 78] width 6 height 6
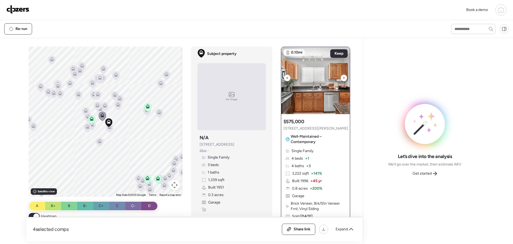
click at [341, 77] on div at bounding box center [344, 78] width 6 height 6
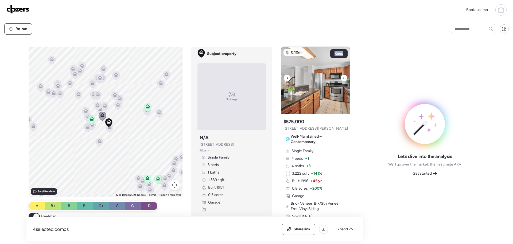
click at [341, 77] on div at bounding box center [344, 78] width 6 height 6
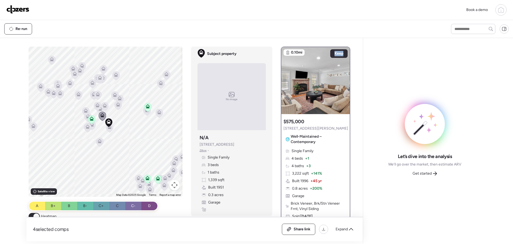
click at [116, 108] on icon at bounding box center [117, 105] width 7 height 9
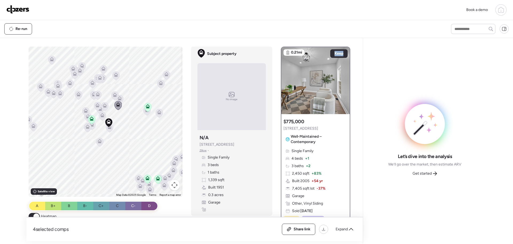
click at [118, 99] on icon at bounding box center [119, 99] width 3 height 2
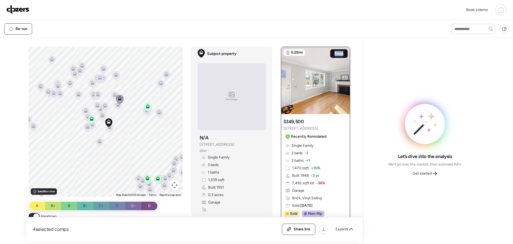
click at [337, 53] on span "Keep" at bounding box center [339, 53] width 9 height 5
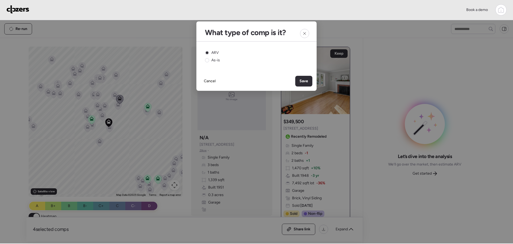
click at [299, 81] on div "Save" at bounding box center [304, 81] width 17 height 11
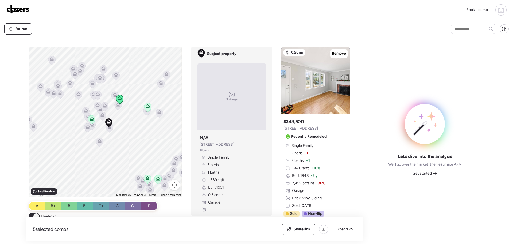
click at [113, 96] on icon at bounding box center [115, 95] width 4 height 4
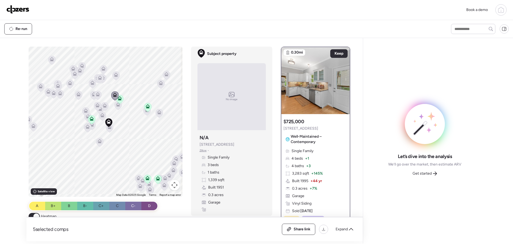
click at [104, 106] on icon at bounding box center [105, 105] width 4 height 4
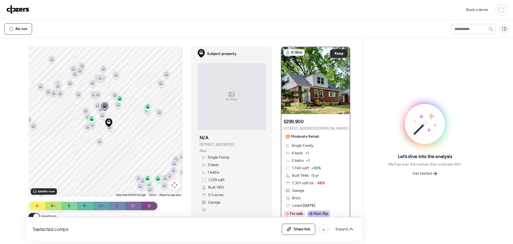
click at [97, 95] on icon at bounding box center [97, 95] width 3 height 2
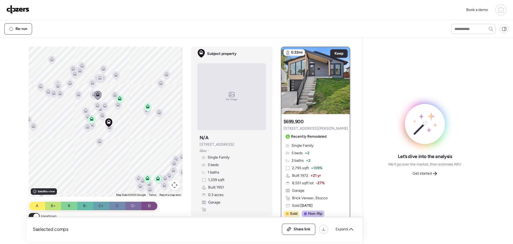
click at [91, 121] on icon at bounding box center [91, 119] width 7 height 9
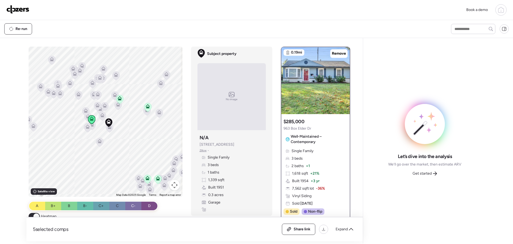
click at [84, 111] on icon at bounding box center [86, 110] width 4 height 4
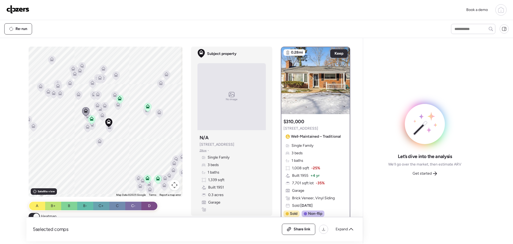
click at [86, 117] on icon at bounding box center [88, 116] width 4 height 4
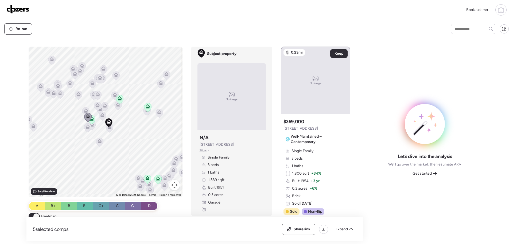
drag, startPoint x: 74, startPoint y: 94, endPoint x: 87, endPoint y: 91, distance: 12.9
click at [75, 94] on div at bounding box center [78, 96] width 7 height 10
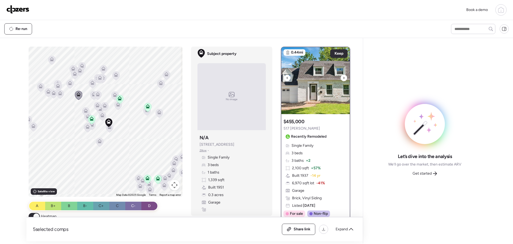
click at [343, 78] on icon at bounding box center [344, 78] width 2 height 6
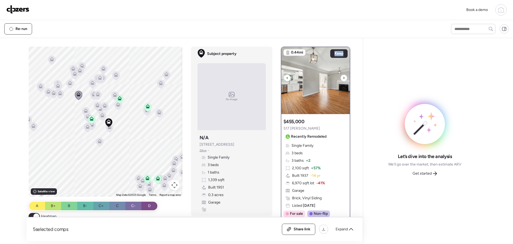
click at [343, 78] on icon at bounding box center [344, 78] width 2 height 6
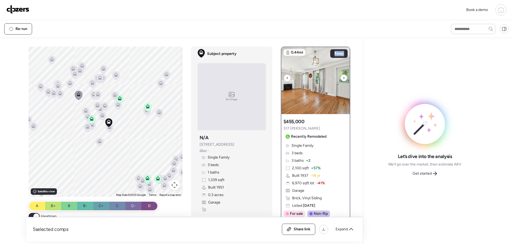
click at [343, 77] on icon at bounding box center [344, 78] width 2 height 6
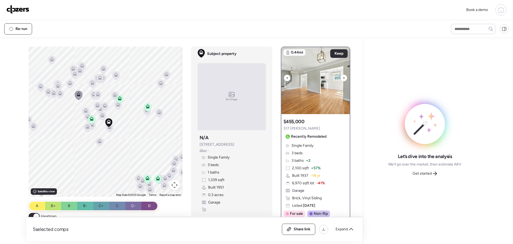
click at [343, 77] on icon at bounding box center [344, 78] width 2 height 6
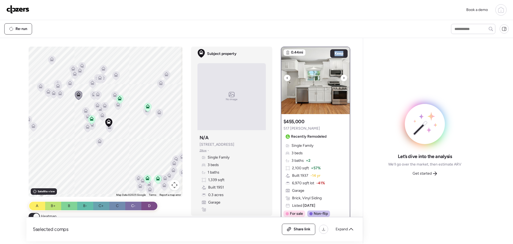
click at [343, 77] on icon at bounding box center [344, 78] width 2 height 6
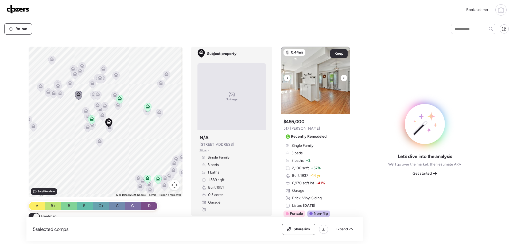
click at [344, 78] on icon at bounding box center [344, 78] width 1 height 2
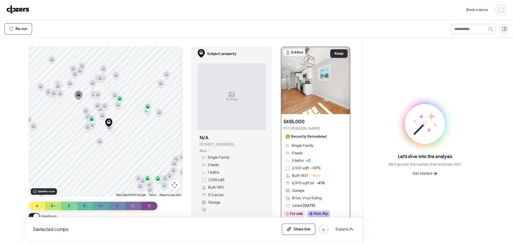
click at [86, 111] on icon at bounding box center [85, 111] width 7 height 9
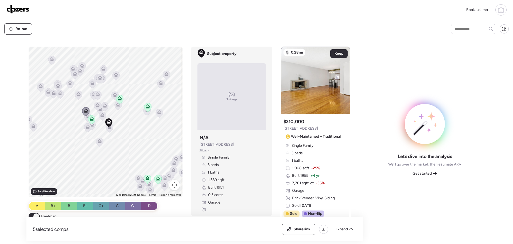
click at [85, 116] on div at bounding box center [85, 112] width 7 height 10
click at [86, 117] on icon at bounding box center [88, 116] width 4 height 4
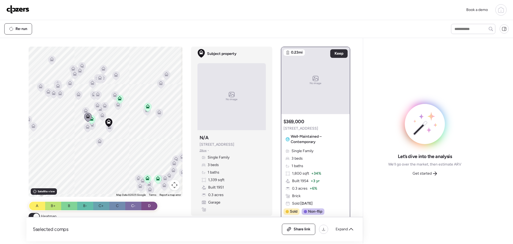
click at [86, 127] on icon at bounding box center [88, 126] width 4 height 4
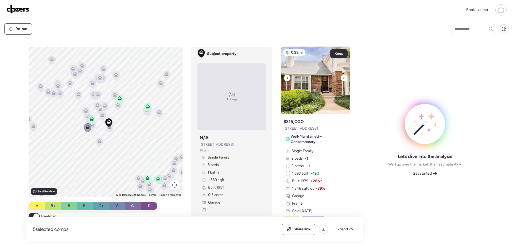
click at [343, 80] on icon at bounding box center [344, 78] width 2 height 6
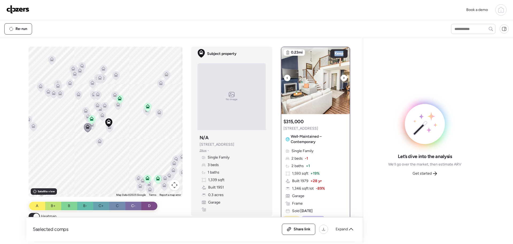
click at [343, 80] on icon at bounding box center [344, 78] width 2 height 6
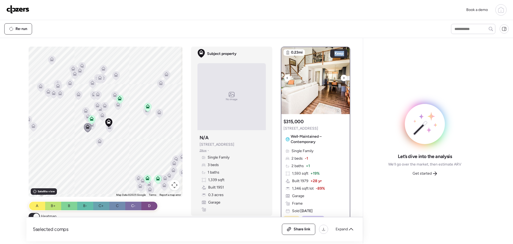
click at [343, 80] on icon at bounding box center [344, 78] width 2 height 6
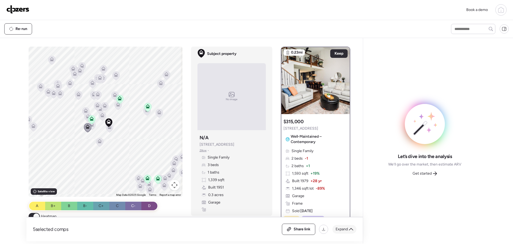
click at [341, 228] on span "Expand" at bounding box center [342, 228] width 12 height 5
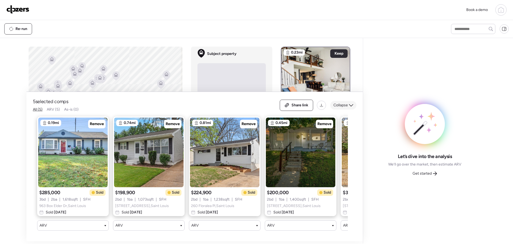
click at [339, 102] on span "Collapse" at bounding box center [341, 104] width 14 height 5
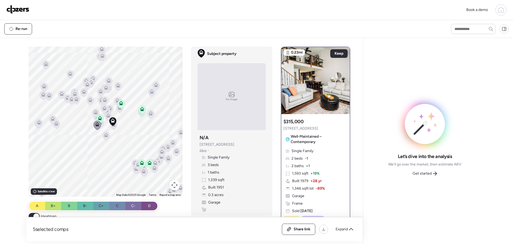
click at [148, 163] on icon at bounding box center [150, 162] width 4 height 4
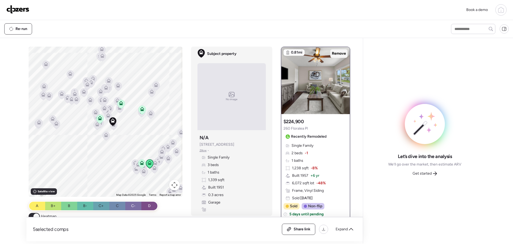
click at [338, 53] on span "Remove" at bounding box center [339, 53] width 14 height 5
click at [141, 163] on icon at bounding box center [141, 164] width 3 height 2
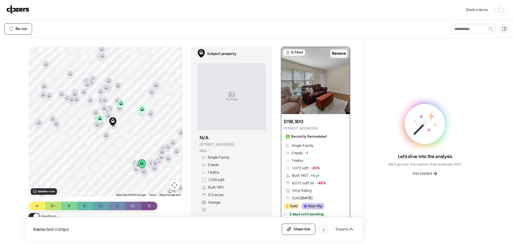
click at [337, 53] on span "Remove" at bounding box center [339, 53] width 14 height 5
click at [142, 109] on icon at bounding box center [142, 108] width 4 height 2
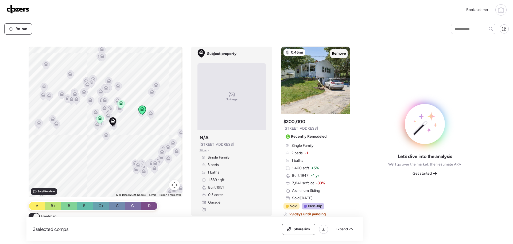
click at [334, 54] on span "Remove" at bounding box center [339, 53] width 14 height 5
click at [95, 125] on icon at bounding box center [97, 124] width 4 height 4
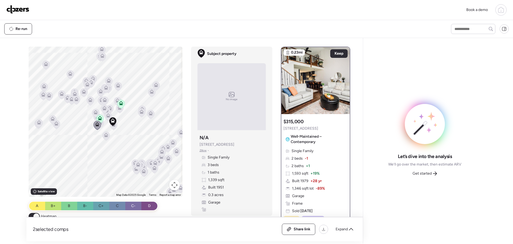
click at [100, 124] on div at bounding box center [99, 119] width 7 height 10
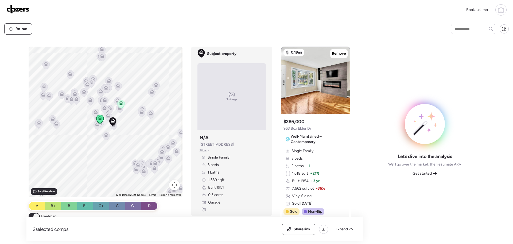
click at [104, 135] on icon at bounding box center [106, 134] width 4 height 2
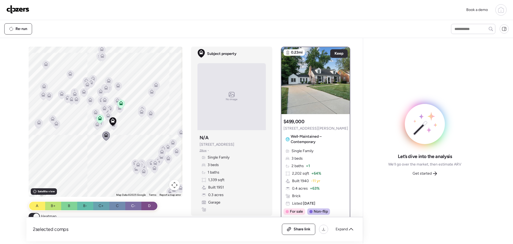
click at [99, 124] on div at bounding box center [99, 119] width 7 height 10
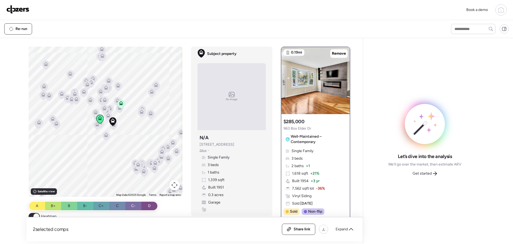
click at [101, 124] on div at bounding box center [99, 119] width 7 height 10
click at [100, 124] on div at bounding box center [99, 119] width 7 height 10
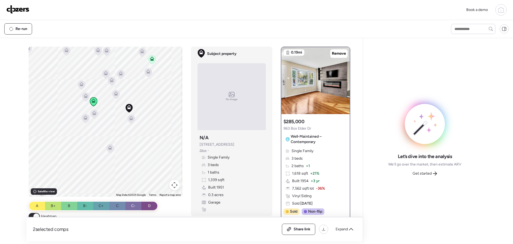
click at [94, 112] on icon at bounding box center [94, 112] width 4 height 2
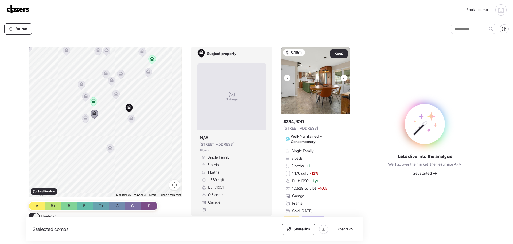
click at [343, 76] on icon at bounding box center [344, 78] width 2 height 6
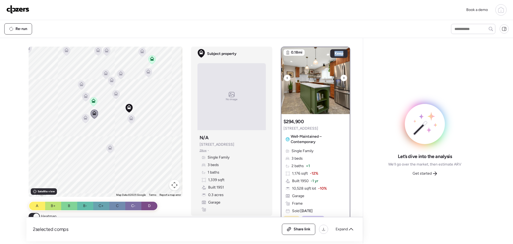
click at [343, 76] on icon at bounding box center [344, 78] width 2 height 6
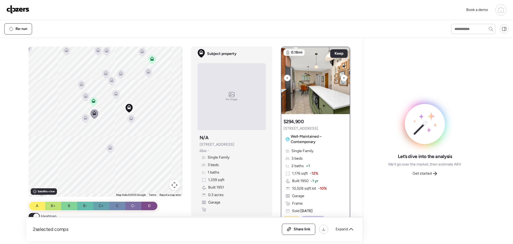
click at [343, 76] on icon at bounding box center [344, 78] width 2 height 6
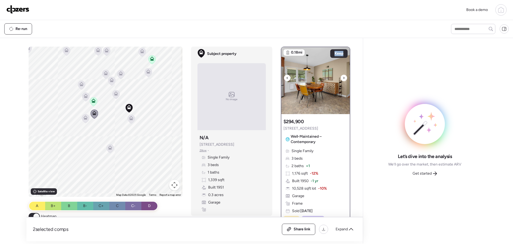
click at [343, 76] on icon at bounding box center [344, 78] width 2 height 6
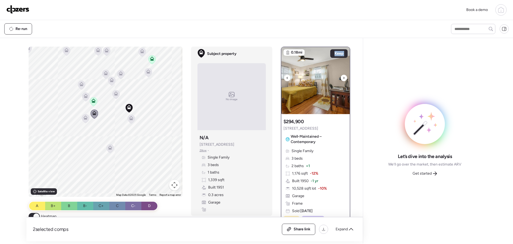
click at [343, 76] on icon at bounding box center [344, 78] width 2 height 6
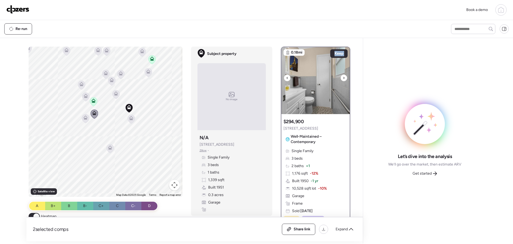
click at [343, 76] on icon at bounding box center [344, 78] width 2 height 6
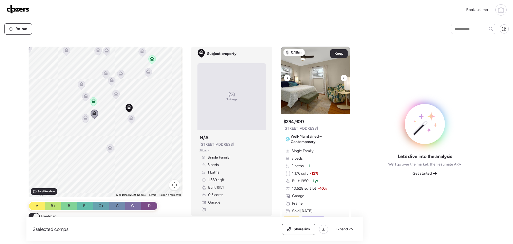
click at [343, 76] on icon at bounding box center [344, 78] width 2 height 6
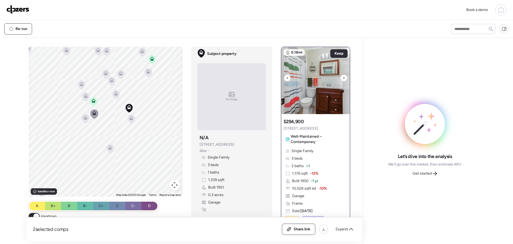
click at [343, 76] on icon at bounding box center [344, 78] width 2 height 6
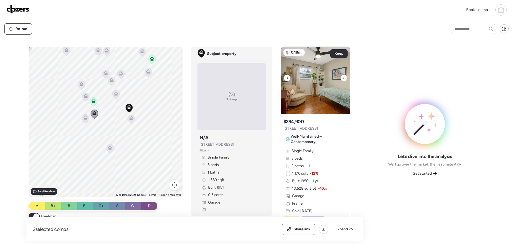
click at [343, 76] on icon at bounding box center [344, 78] width 2 height 6
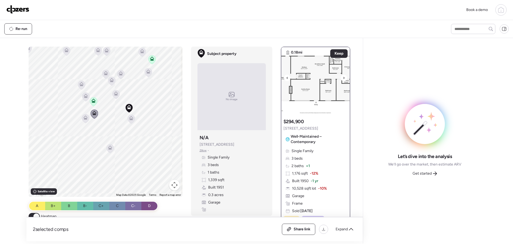
click at [343, 76] on icon at bounding box center [344, 78] width 2 height 6
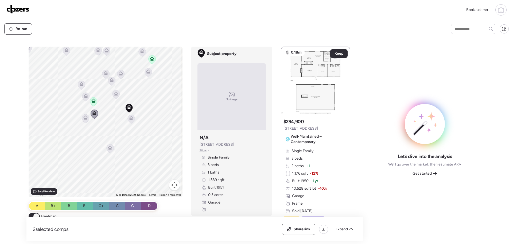
click at [82, 96] on icon at bounding box center [85, 96] width 7 height 9
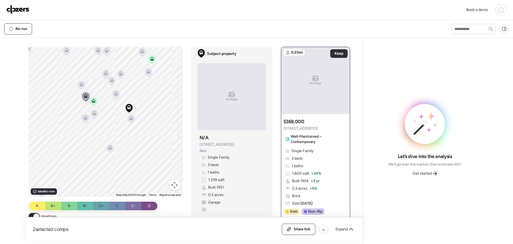
click at [114, 93] on icon at bounding box center [116, 93] width 4 height 4
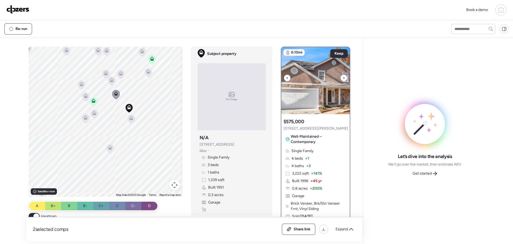
click at [343, 77] on div at bounding box center [344, 78] width 6 height 6
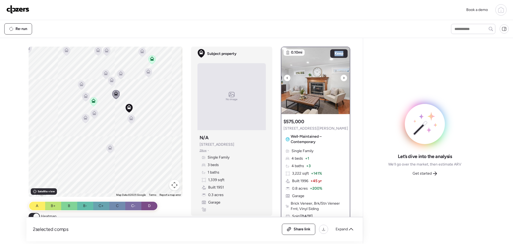
click at [343, 77] on div at bounding box center [344, 78] width 6 height 6
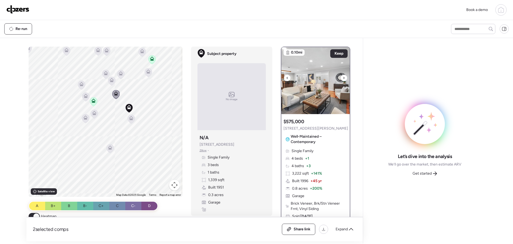
click at [343, 77] on div at bounding box center [344, 78] width 6 height 6
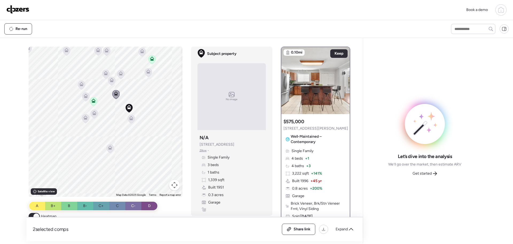
click at [84, 118] on icon at bounding box center [85, 119] width 3 height 2
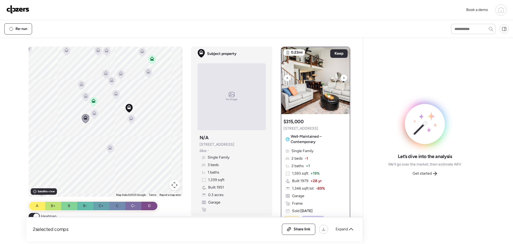
click at [343, 77] on icon at bounding box center [344, 78] width 2 height 6
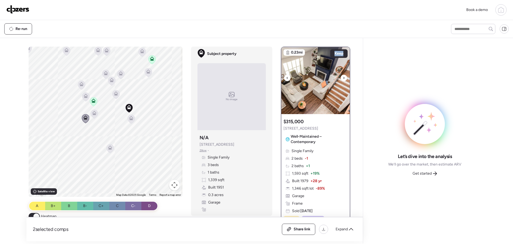
click at [343, 77] on icon at bounding box center [344, 78] width 2 height 6
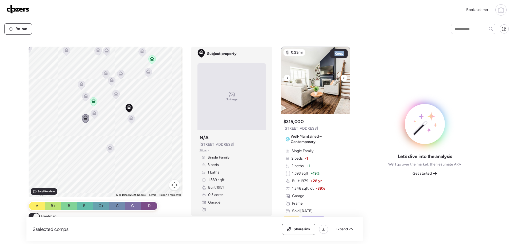
click at [343, 77] on icon at bounding box center [344, 78] width 2 height 6
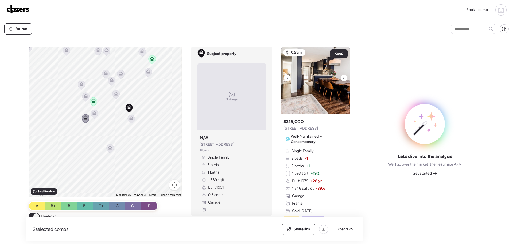
click at [343, 77] on icon at bounding box center [344, 78] width 2 height 6
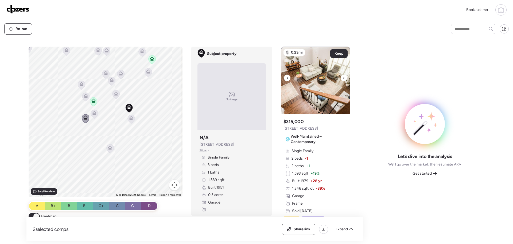
click at [343, 77] on icon at bounding box center [344, 78] width 2 height 6
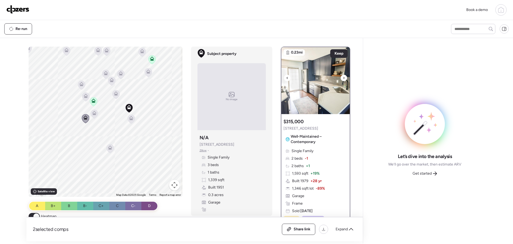
click at [343, 77] on icon at bounding box center [344, 78] width 2 height 6
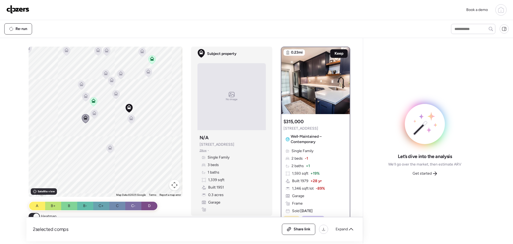
click at [339, 55] on span "Keep" at bounding box center [339, 53] width 9 height 5
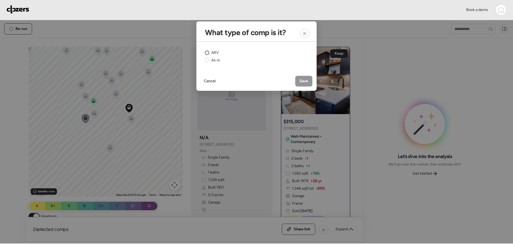
click at [214, 52] on span "ARV" at bounding box center [215, 52] width 7 height 5
click at [301, 83] on span "Save" at bounding box center [304, 80] width 9 height 5
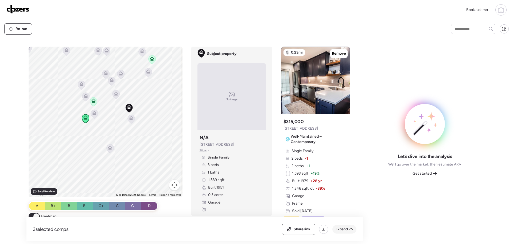
click at [344, 228] on span "Expand" at bounding box center [342, 228] width 12 height 5
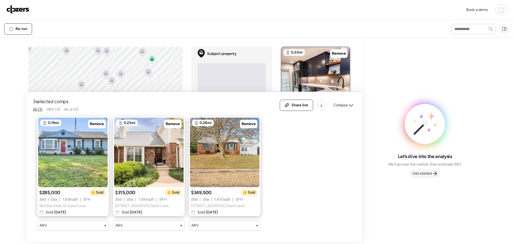
click at [428, 171] on span "Get started" at bounding box center [422, 173] width 19 height 5
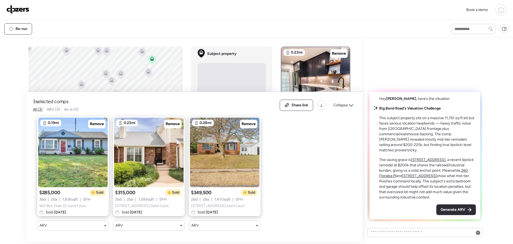
drag, startPoint x: 456, startPoint y: 208, endPoint x: 382, endPoint y: 179, distance: 79.6
click at [456, 208] on span "Generate ARV" at bounding box center [453, 209] width 25 height 5
